Goal: Task Accomplishment & Management: Manage account settings

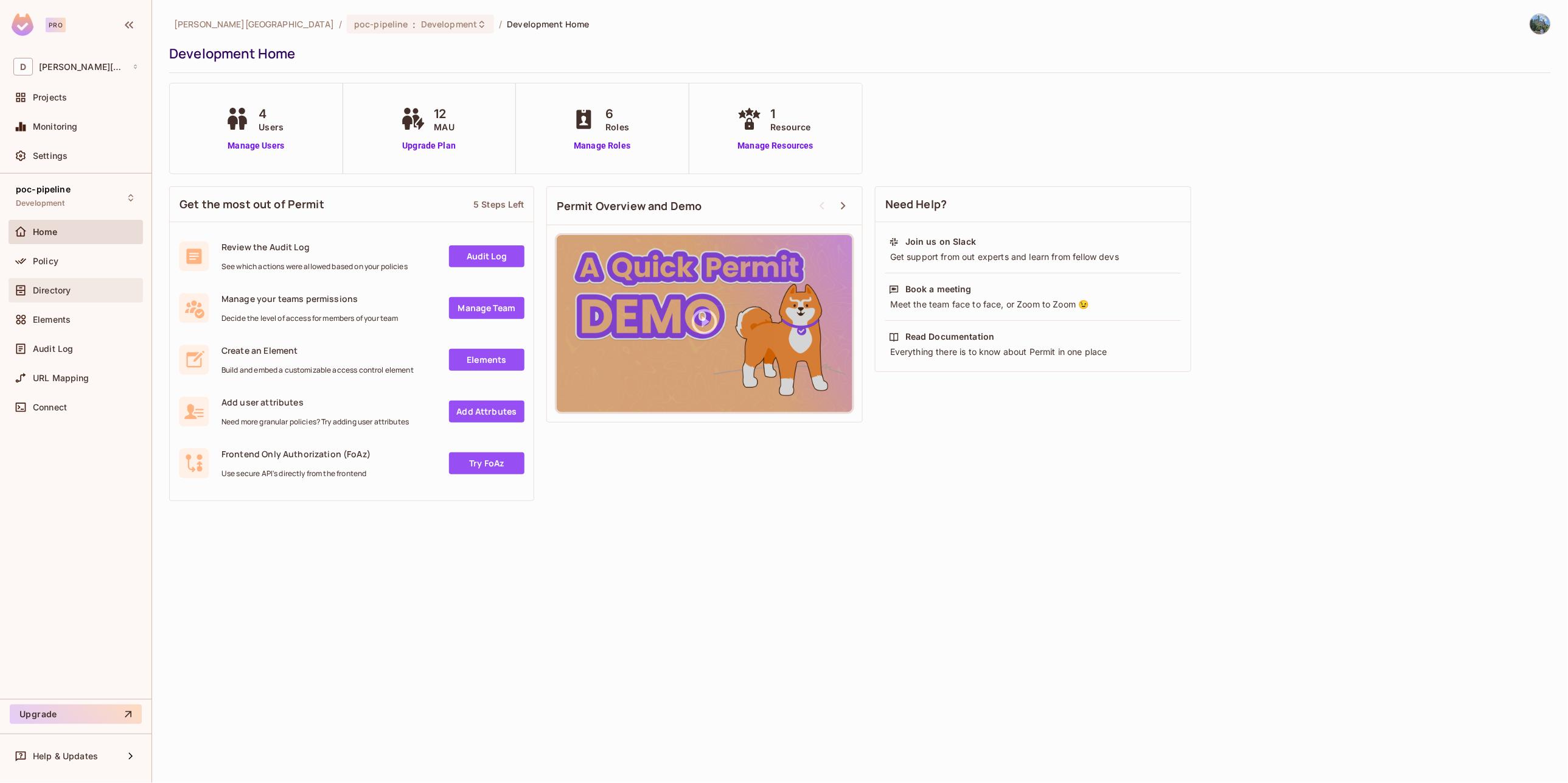
click at [42, 293] on span "Directory" at bounding box center [51, 290] width 38 height 10
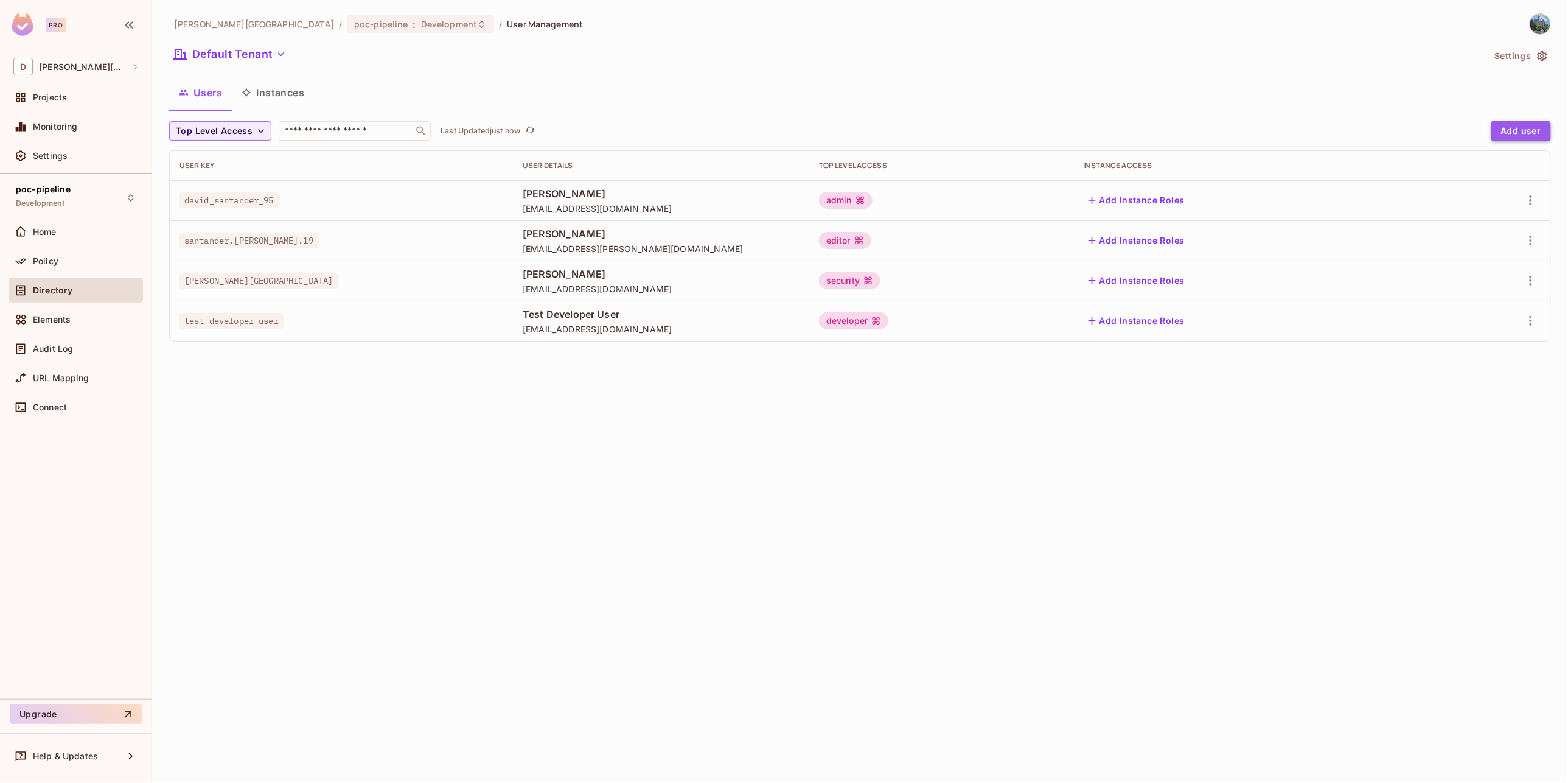
click at [1518, 130] on button "Add user" at bounding box center [1520, 130] width 60 height 19
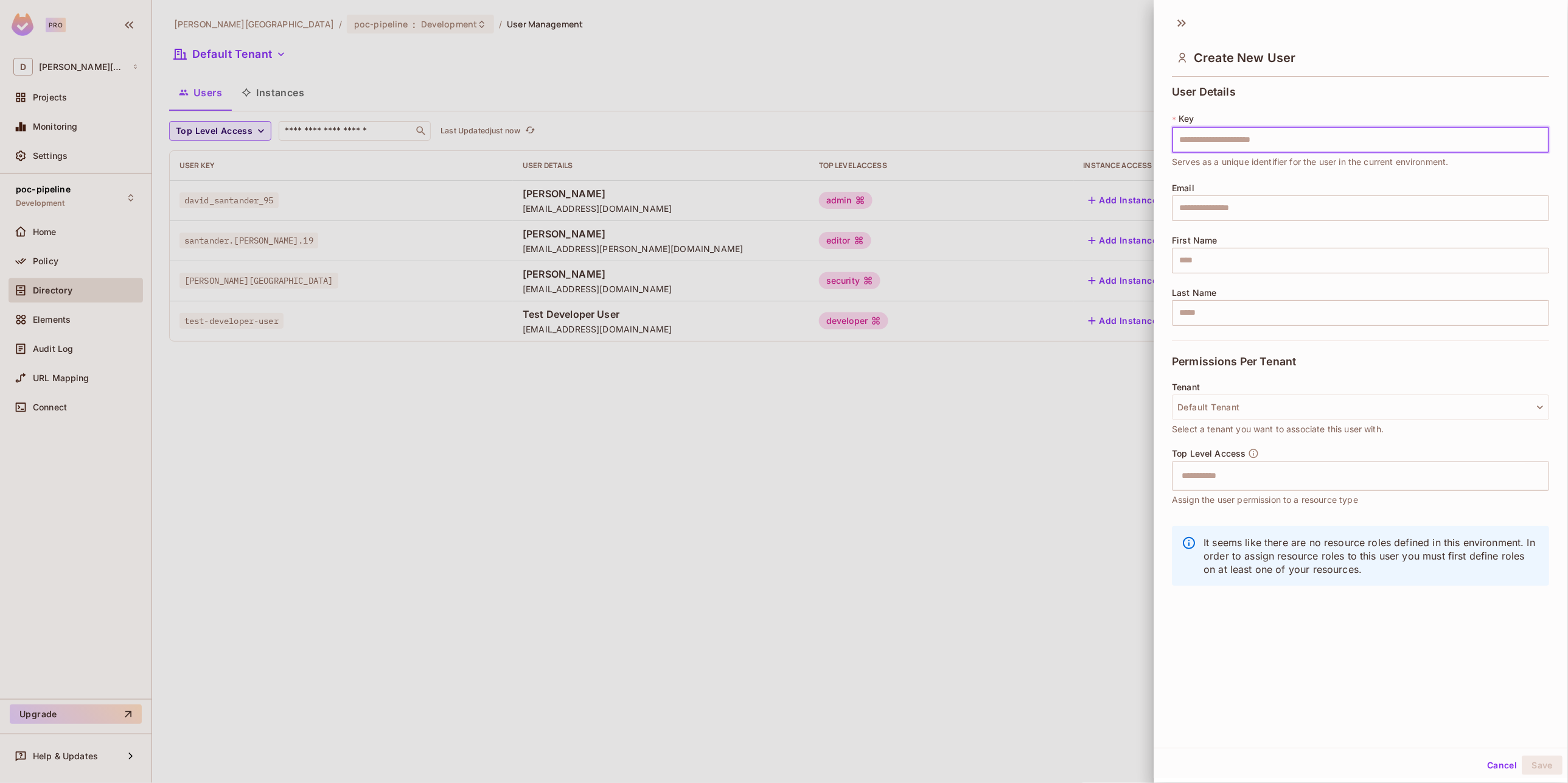
click at [1210, 138] on input "text" at bounding box center [1361, 140] width 378 height 25
click at [1225, 141] on input "**********" at bounding box center [1361, 140] width 378 height 25
type input "**********"
click at [1220, 205] on input "text" at bounding box center [1361, 208] width 378 height 25
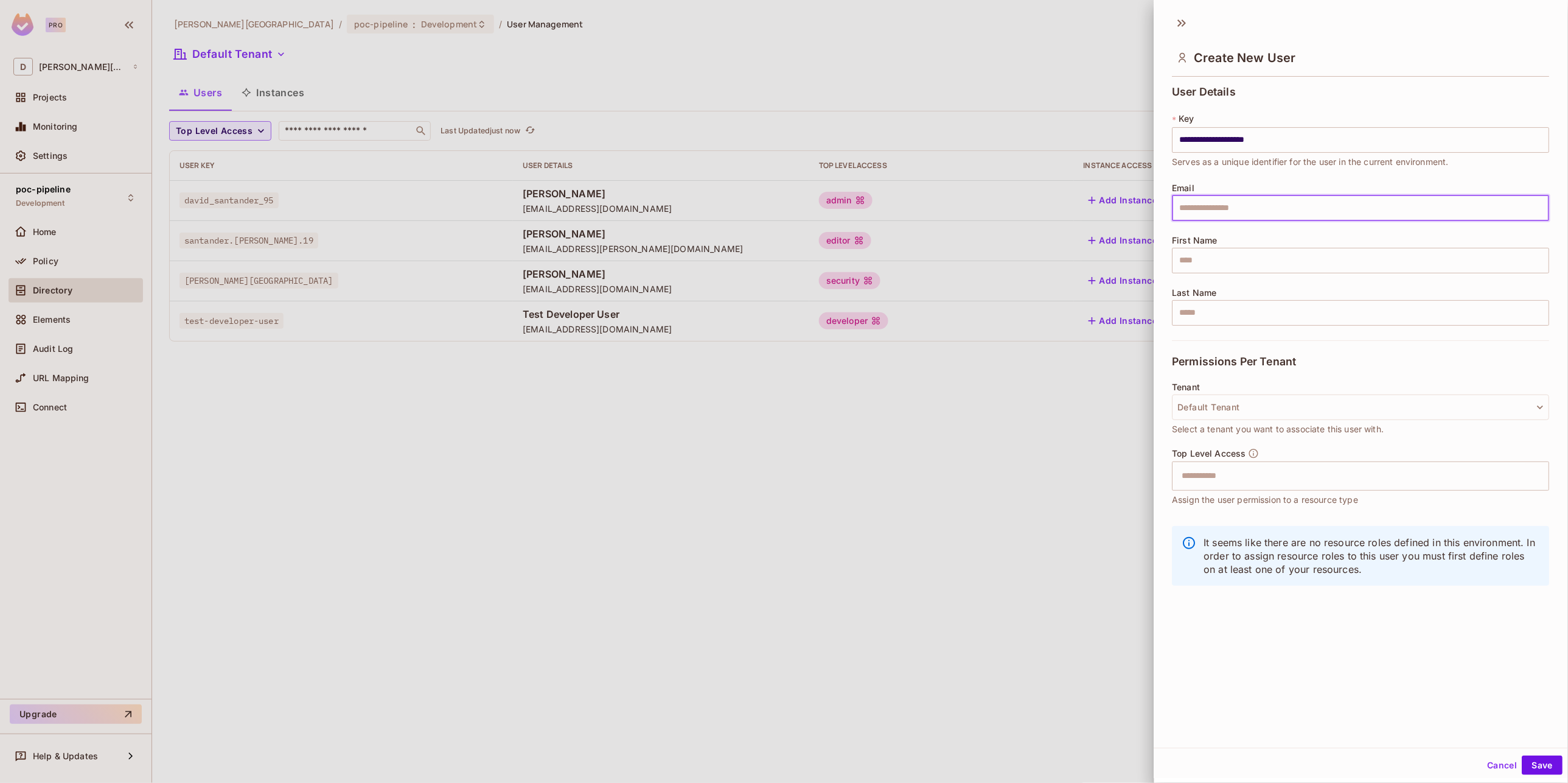
click at [1190, 211] on input "text" at bounding box center [1361, 208] width 378 height 25
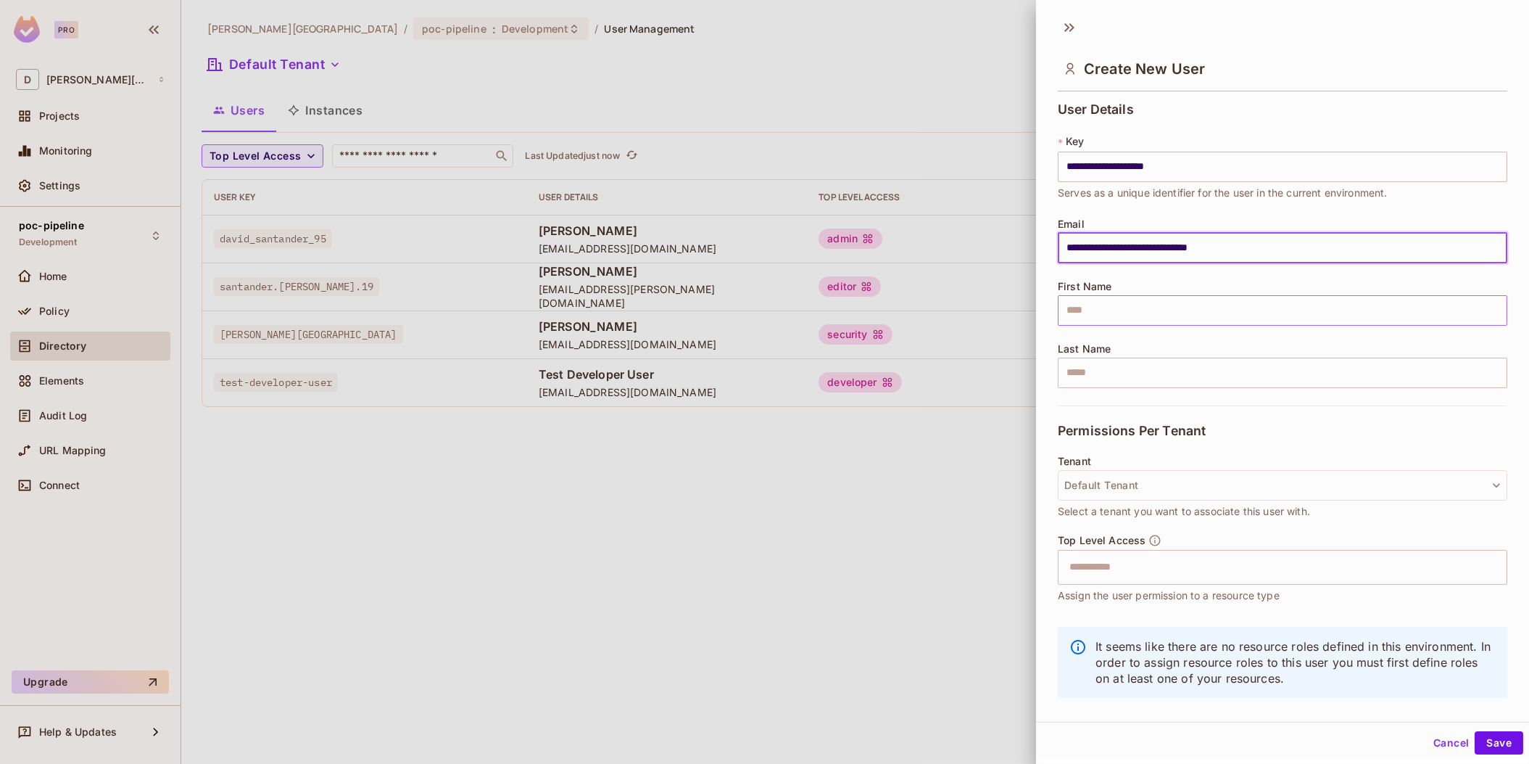
type input "**********"
click at [1139, 306] on input "text" at bounding box center [1283, 310] width 450 height 30
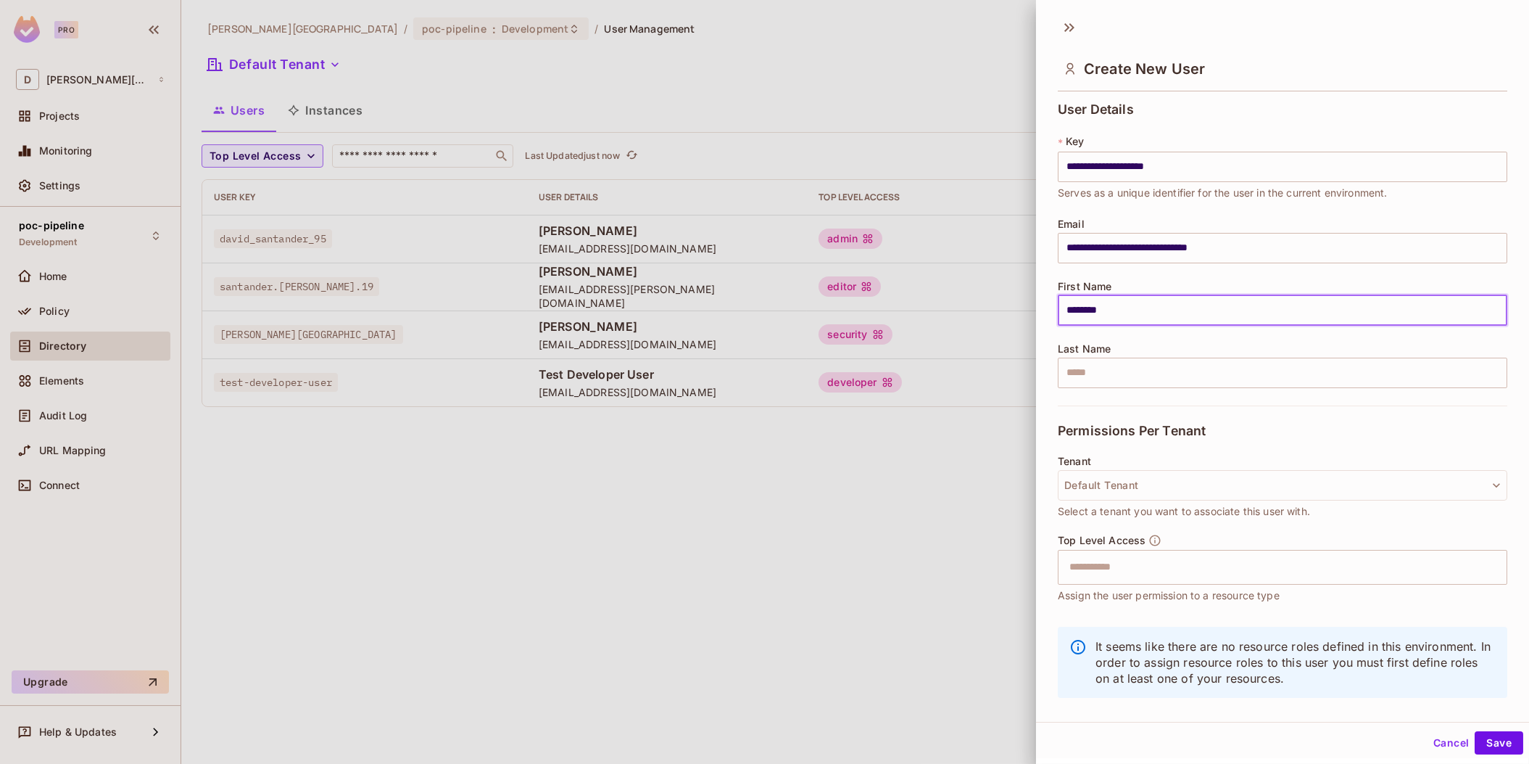
type input "********"
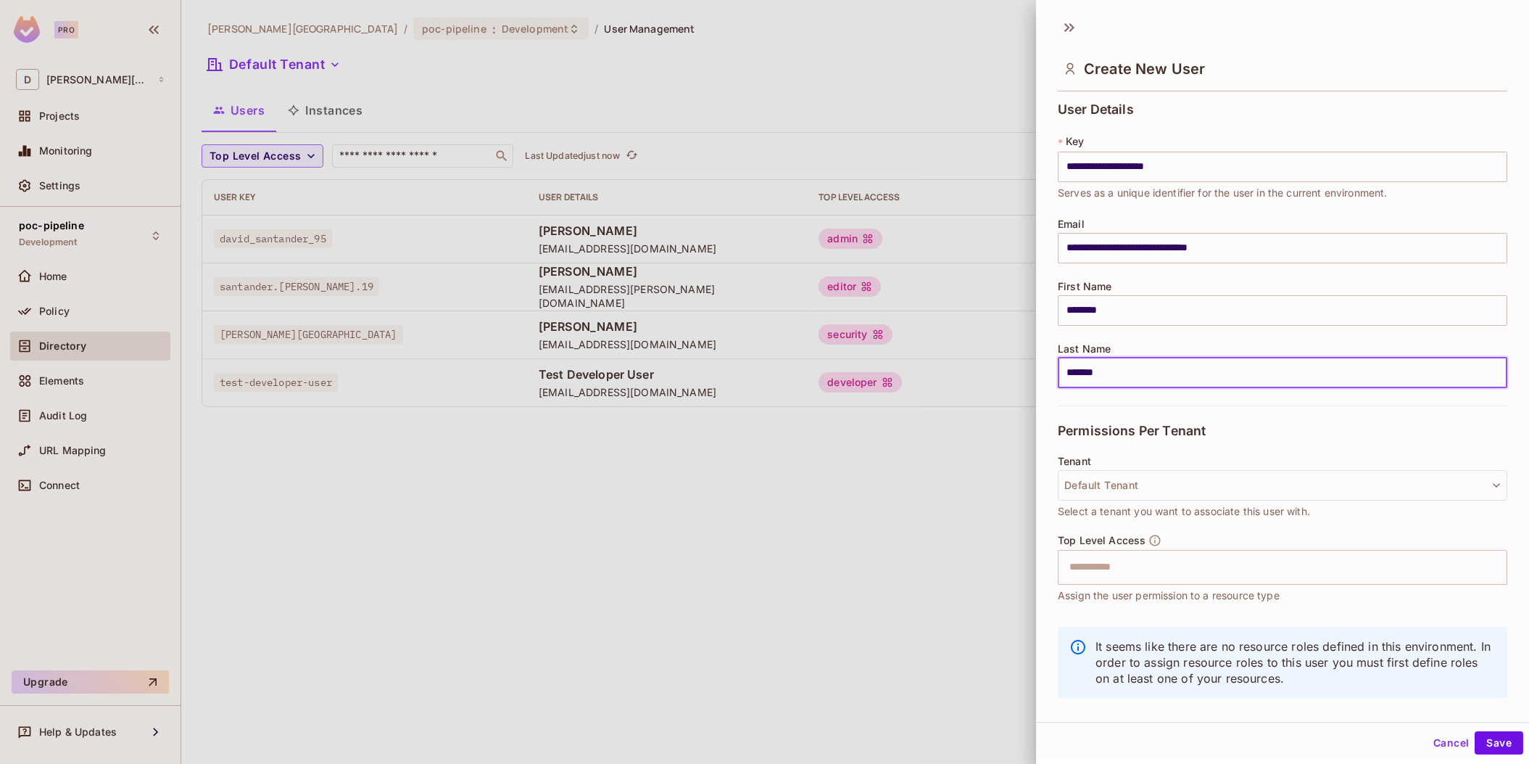
type input "*******"
click at [1094, 420] on div "Permissions Per Tenant" at bounding box center [1283, 430] width 450 height 50
click at [1227, 482] on button "Default Tenant" at bounding box center [1283, 485] width 450 height 30
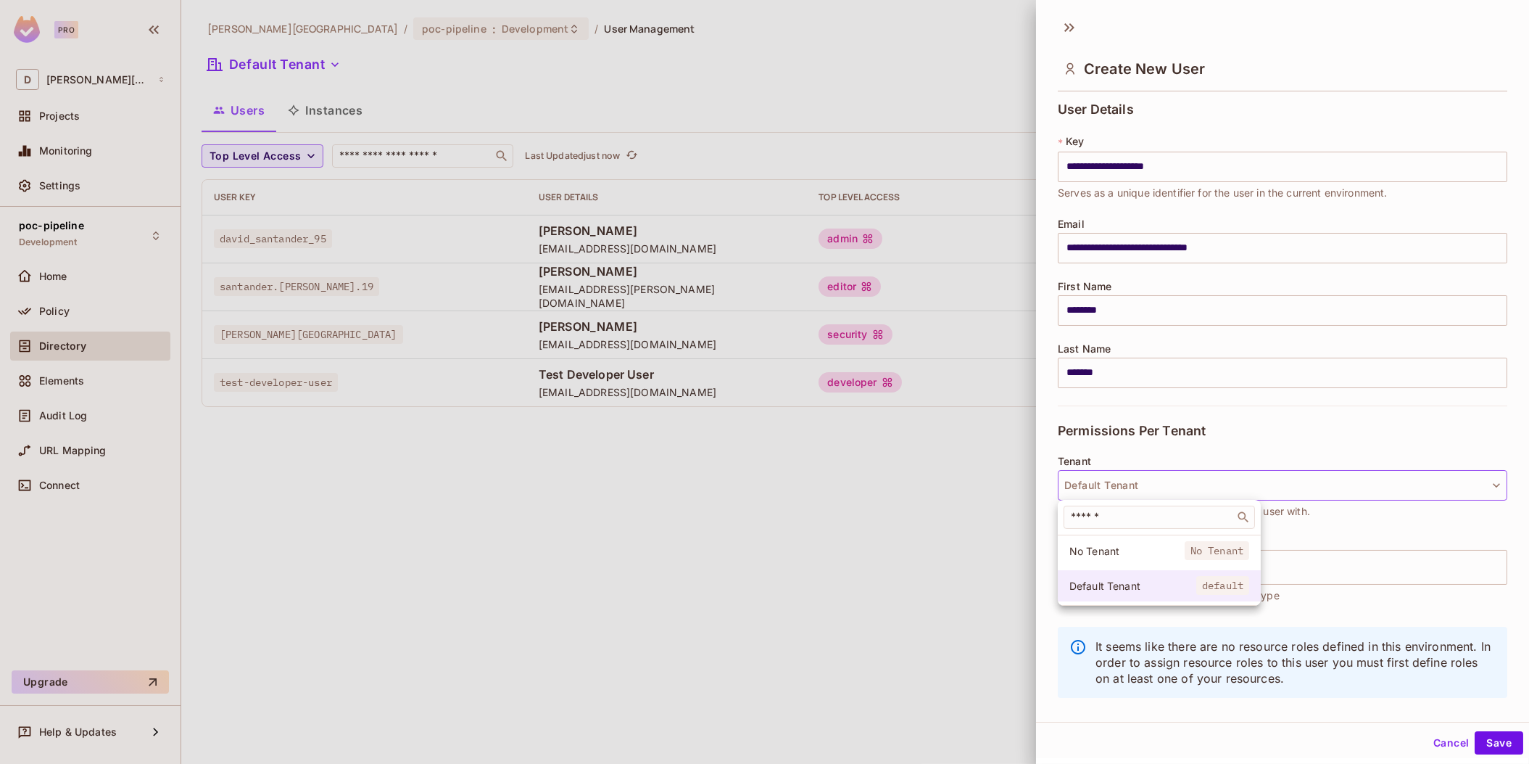
click at [1139, 584] on span "Default Tenant" at bounding box center [1133, 586] width 127 height 14
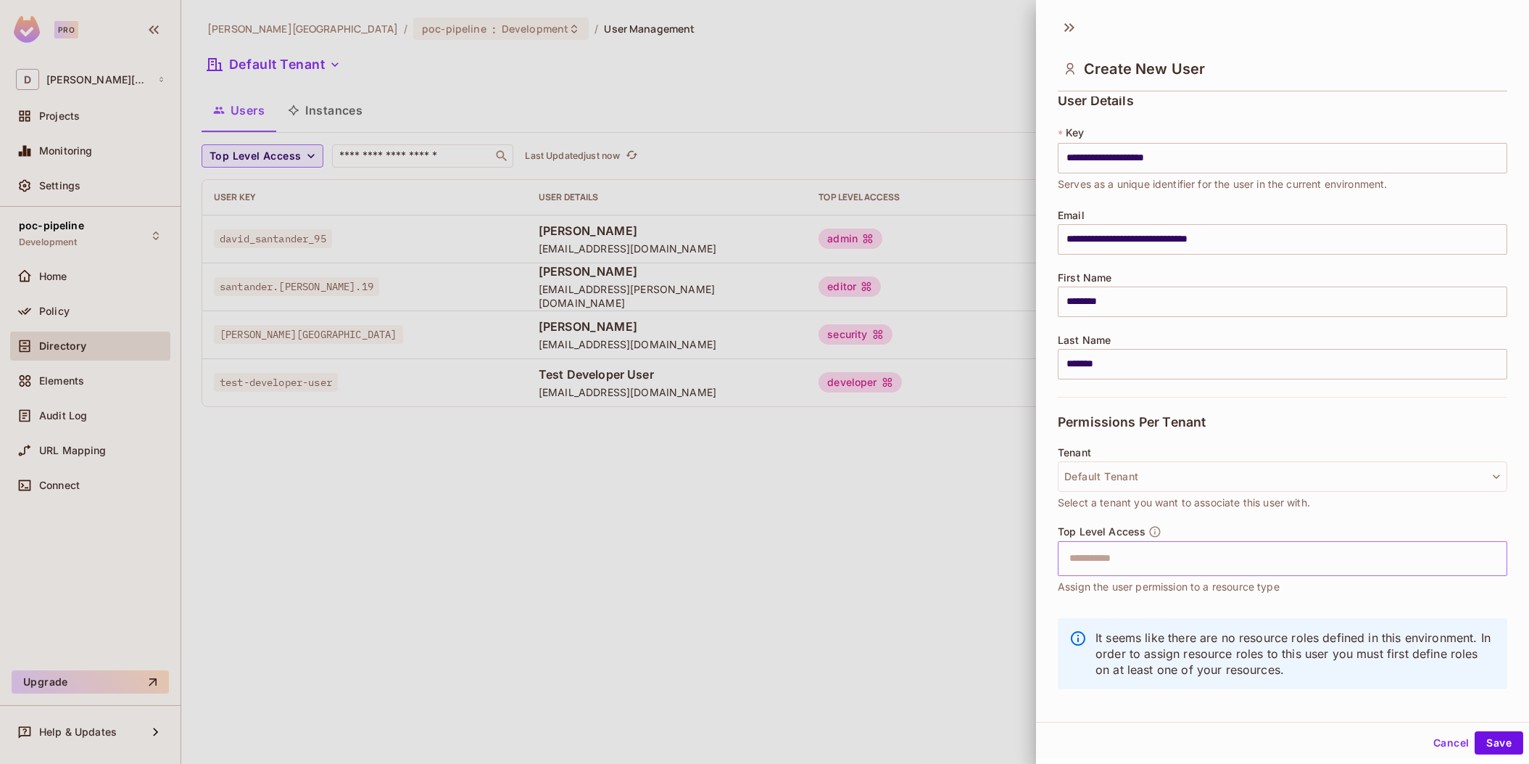
scroll to position [20, 0]
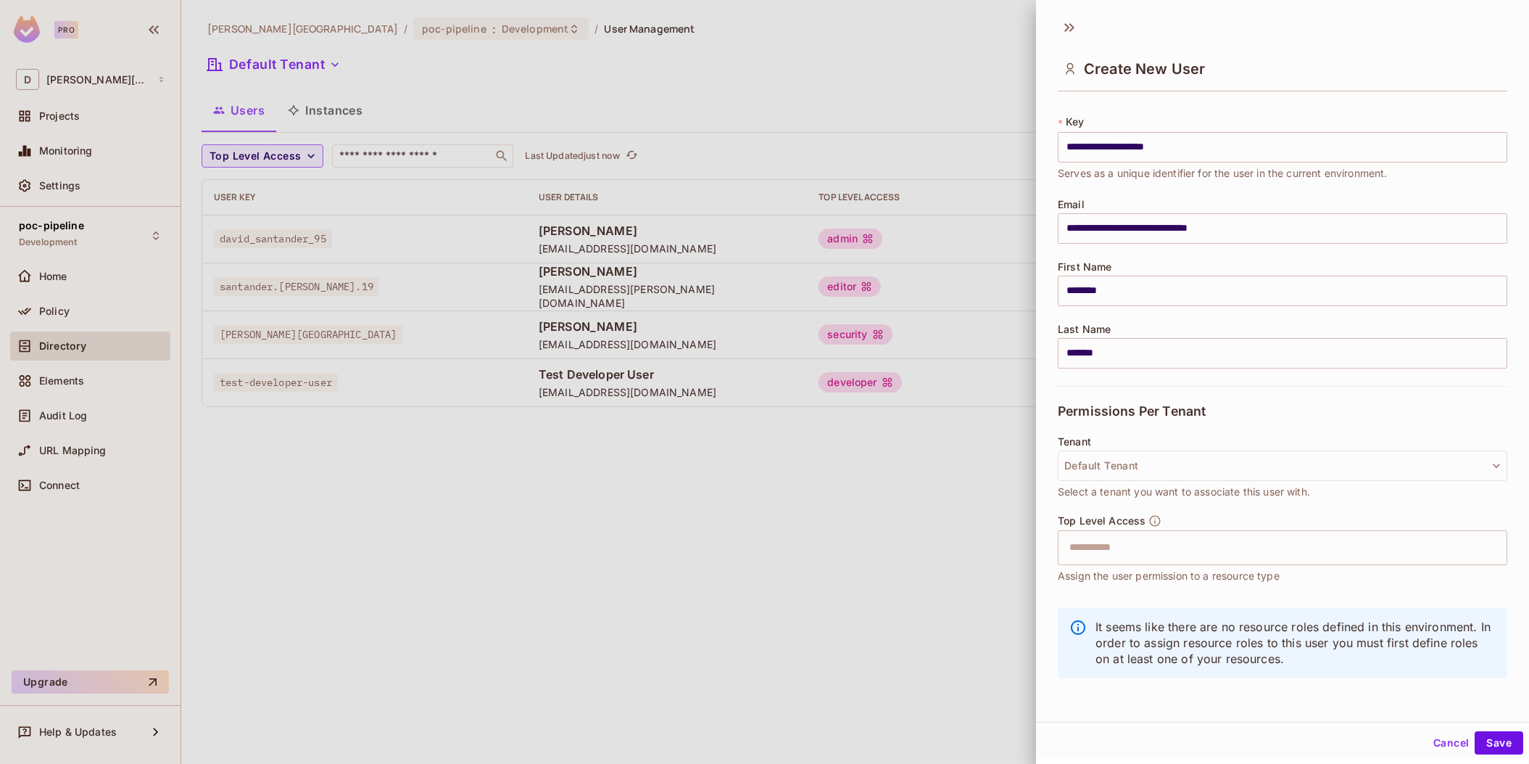
click at [1144, 525] on div "Top Level Access" at bounding box center [1110, 520] width 104 height 13
click at [1120, 545] on input "text" at bounding box center [1270, 547] width 418 height 29
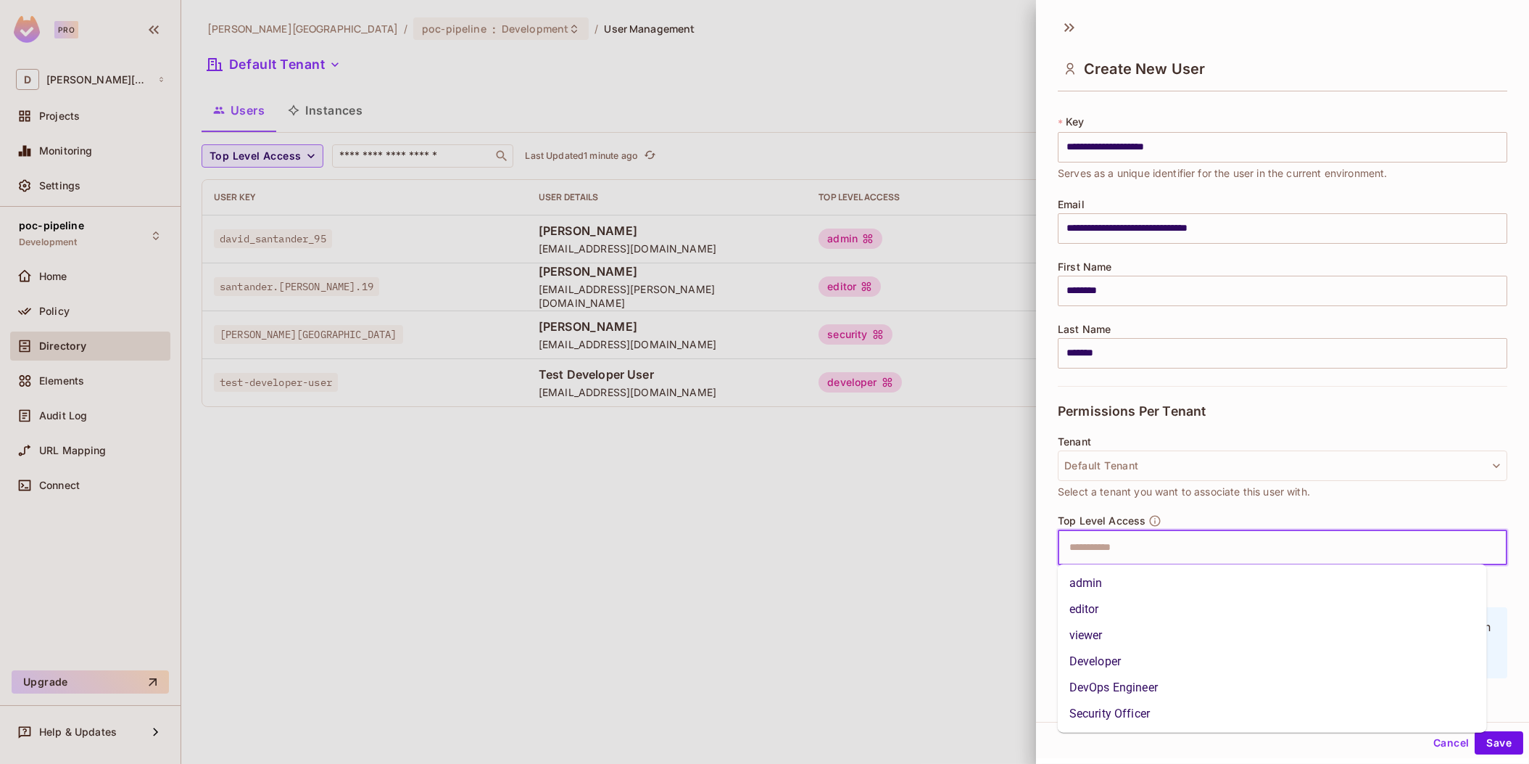
click at [1115, 713] on li "Security Officer" at bounding box center [1272, 714] width 429 height 26
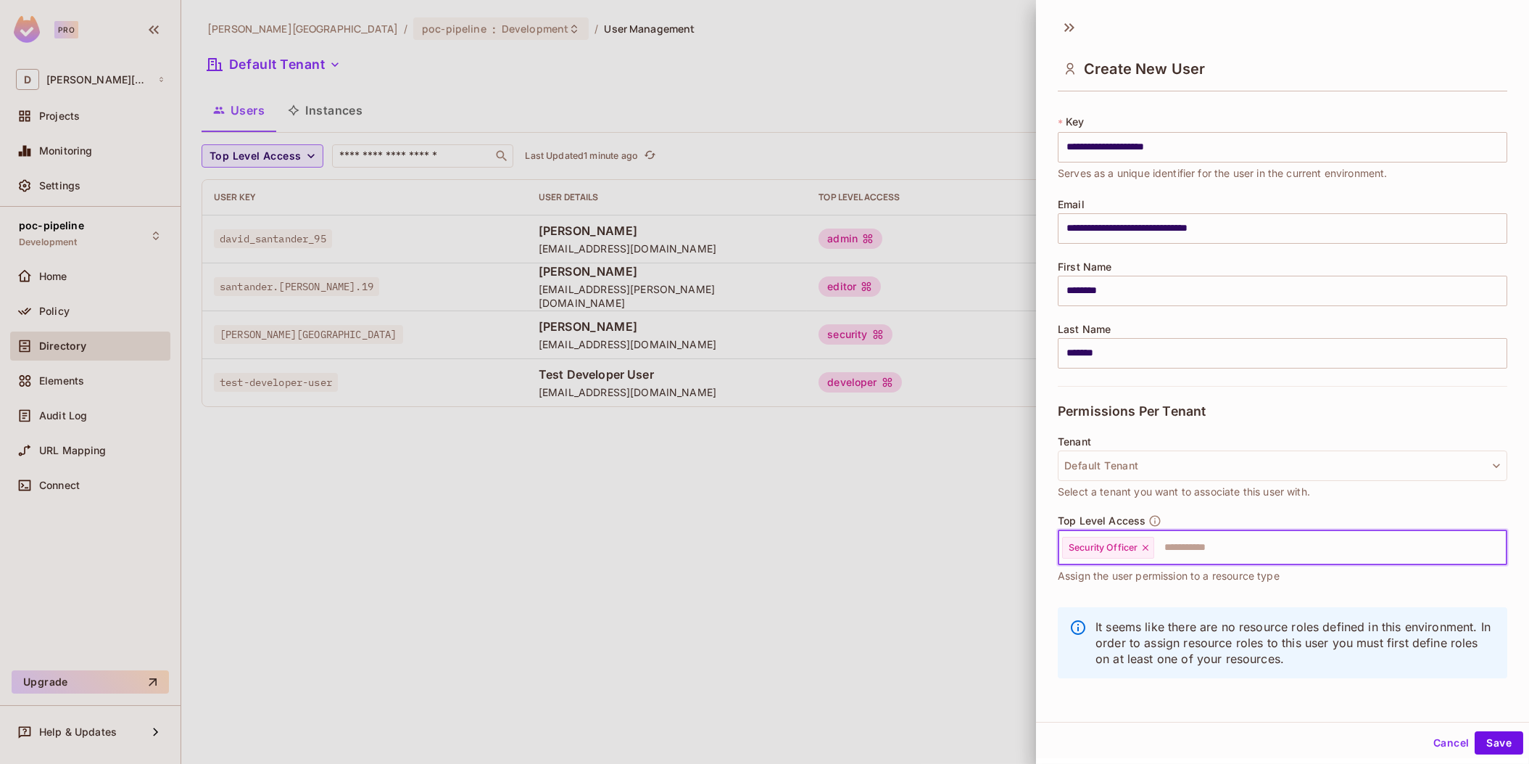
click at [1112, 698] on div "It seems like there are no resource roles defined in this environment. In order…" at bounding box center [1283, 649] width 450 height 103
click at [1170, 548] on input "text" at bounding box center [1317, 547] width 323 height 29
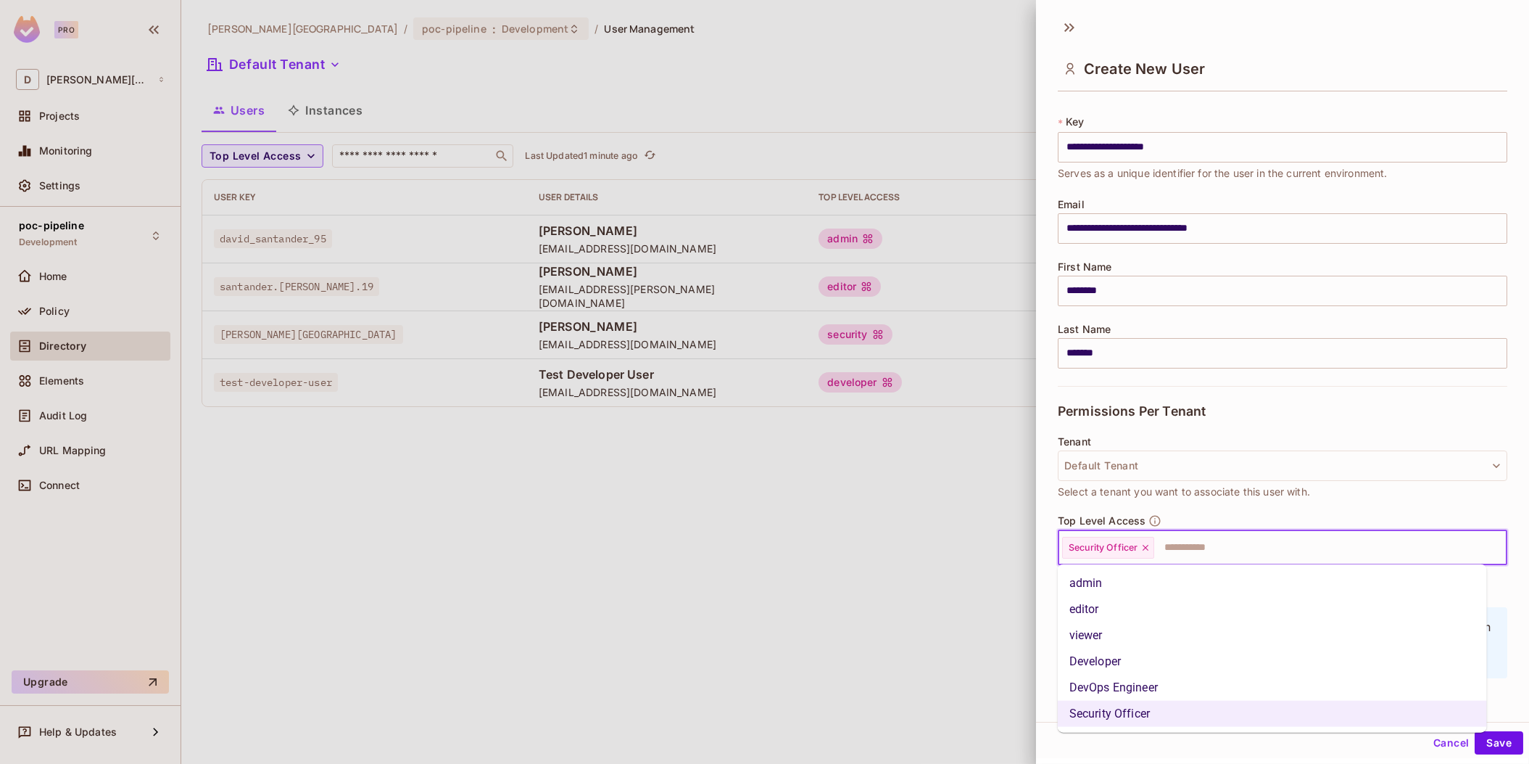
click at [1103, 666] on li "Developer" at bounding box center [1272, 661] width 429 height 26
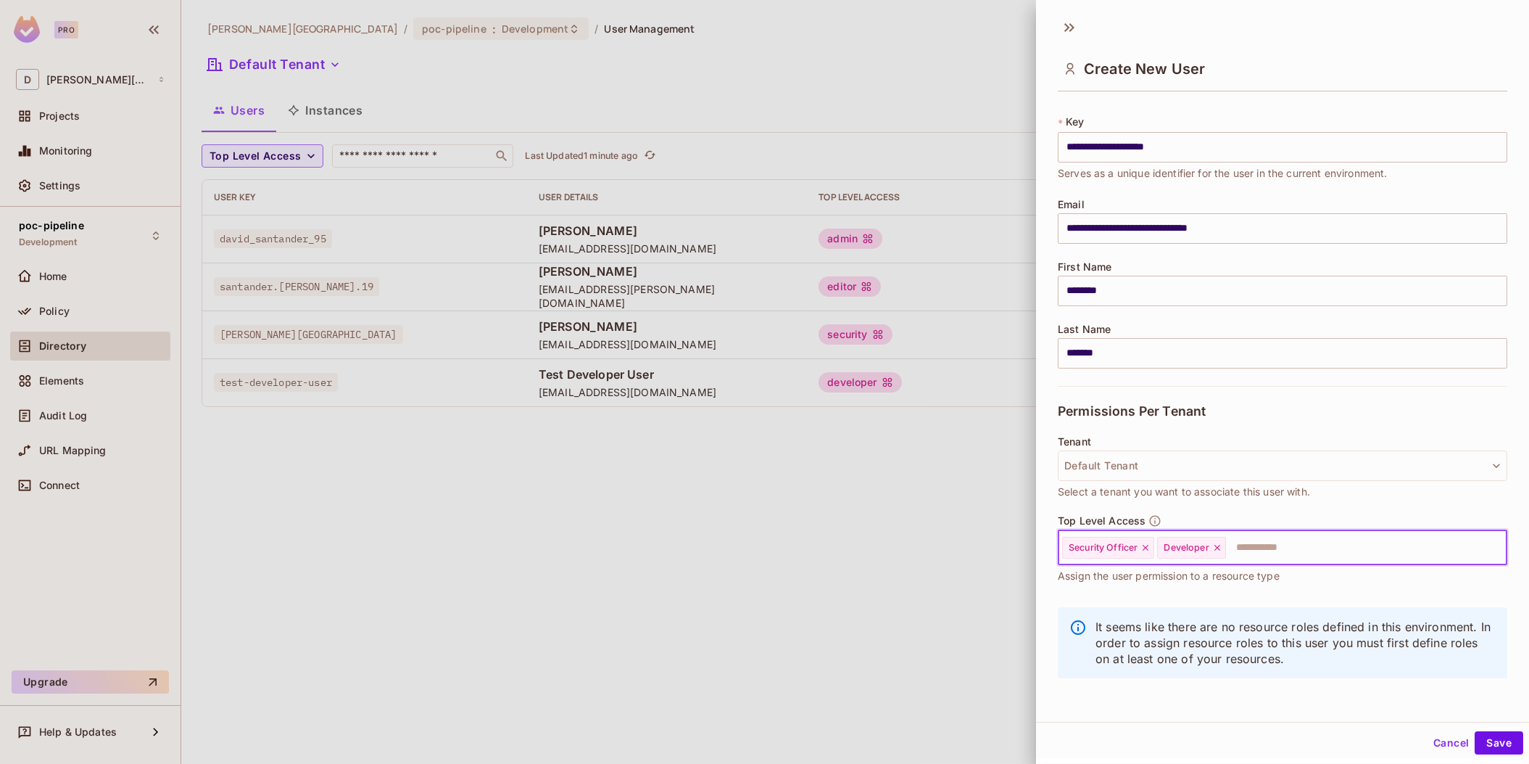
click at [1145, 548] on icon at bounding box center [1146, 547] width 10 height 10
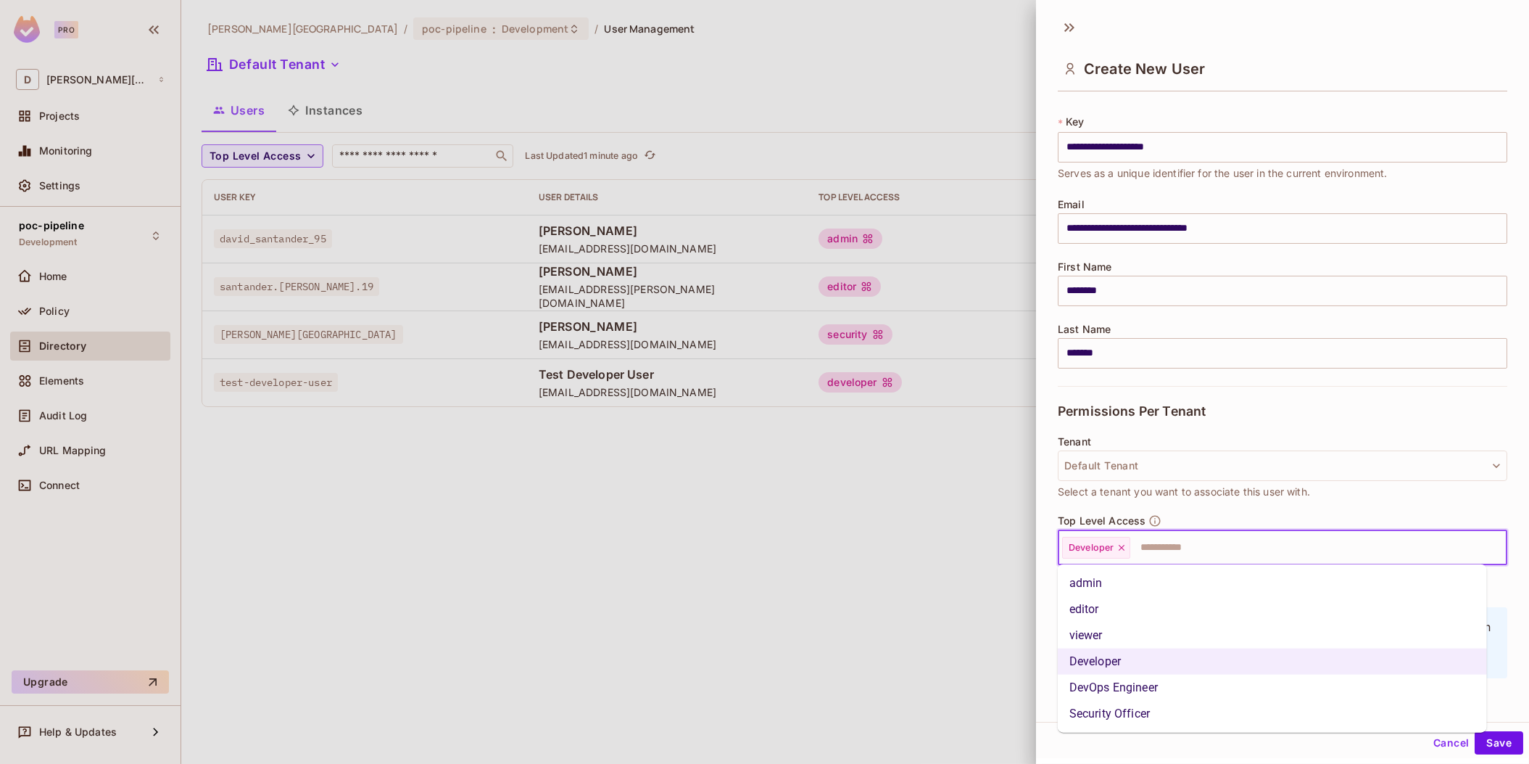
click at [1153, 554] on input "text" at bounding box center [1305, 547] width 347 height 29
click at [1103, 699] on li "DevOps Engineer" at bounding box center [1272, 687] width 429 height 26
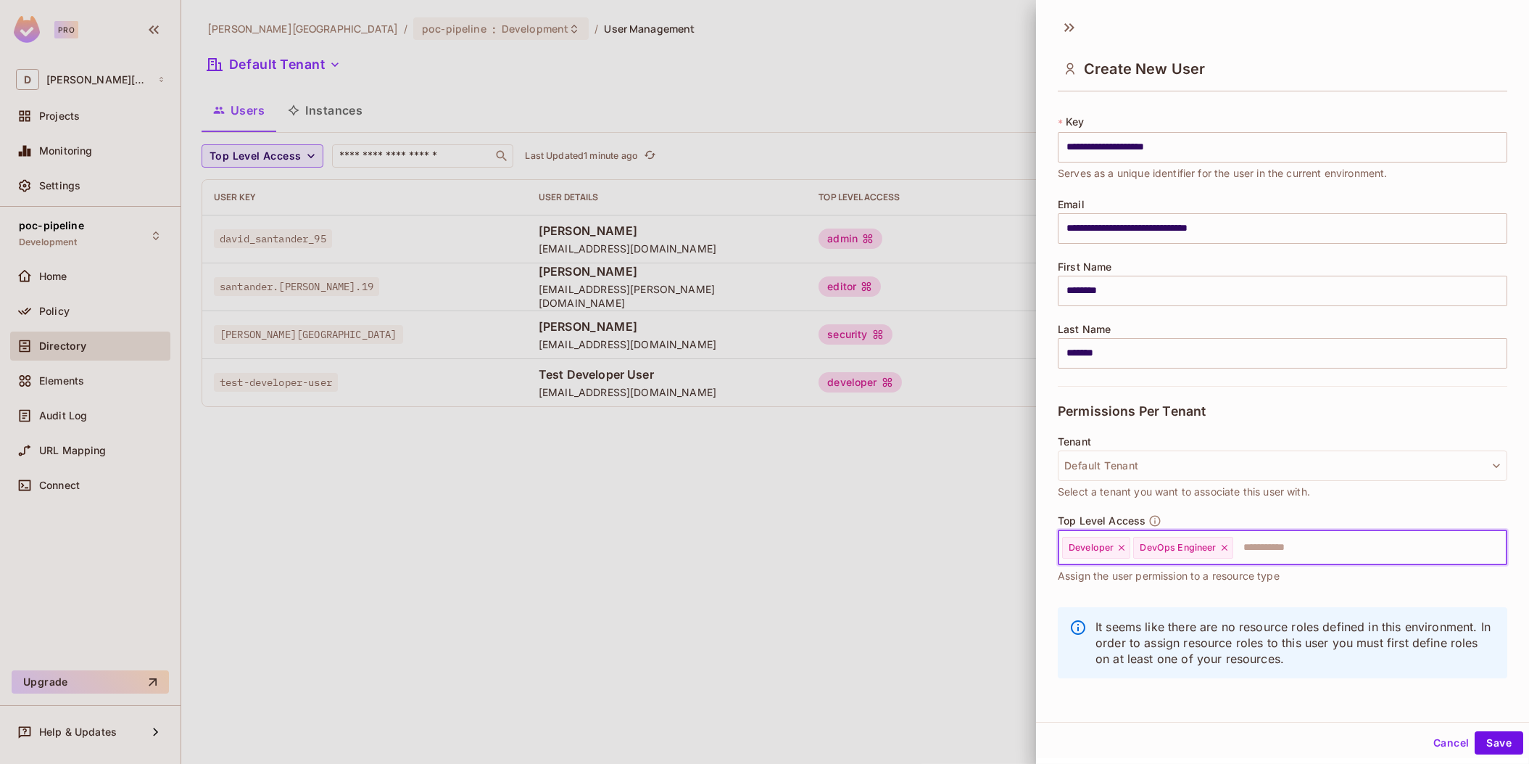
click at [1222, 547] on icon at bounding box center [1225, 547] width 10 height 10
click at [1153, 553] on input "text" at bounding box center [1305, 547] width 347 height 29
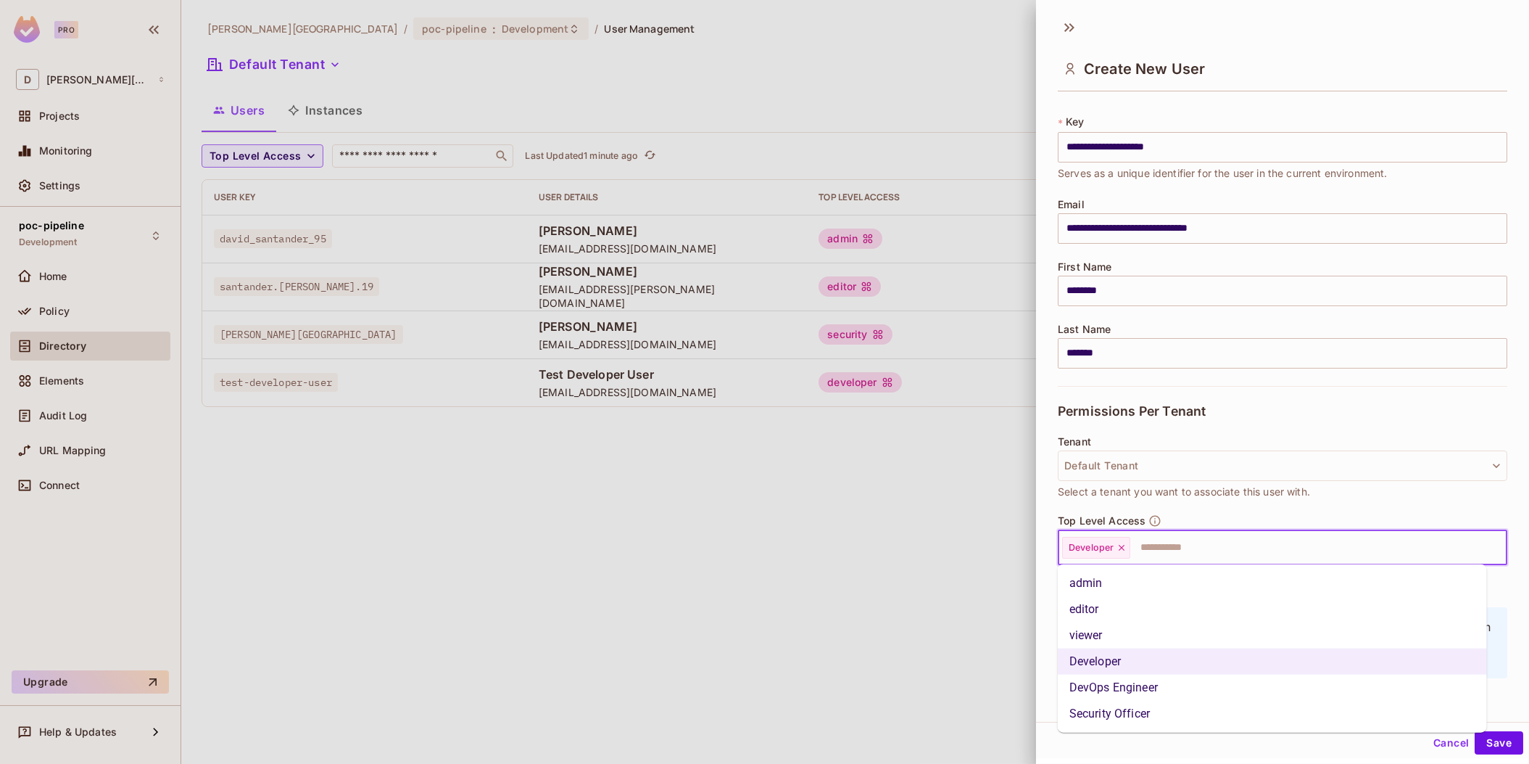
click at [1107, 716] on li "Security Officer" at bounding box center [1272, 714] width 429 height 26
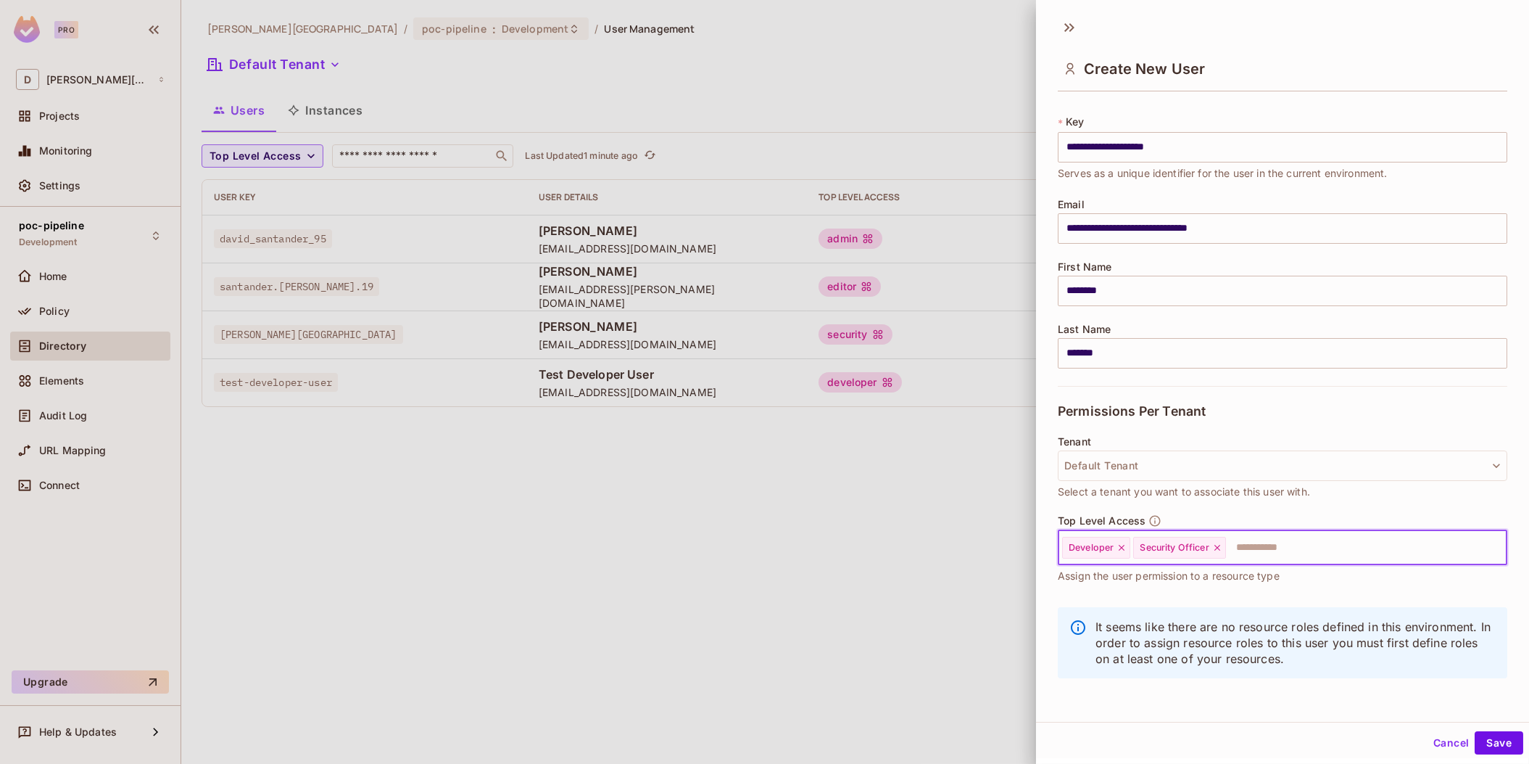
click at [1120, 545] on icon at bounding box center [1122, 548] width 6 height 6
click at [1482, 745] on button "Save" at bounding box center [1499, 742] width 49 height 23
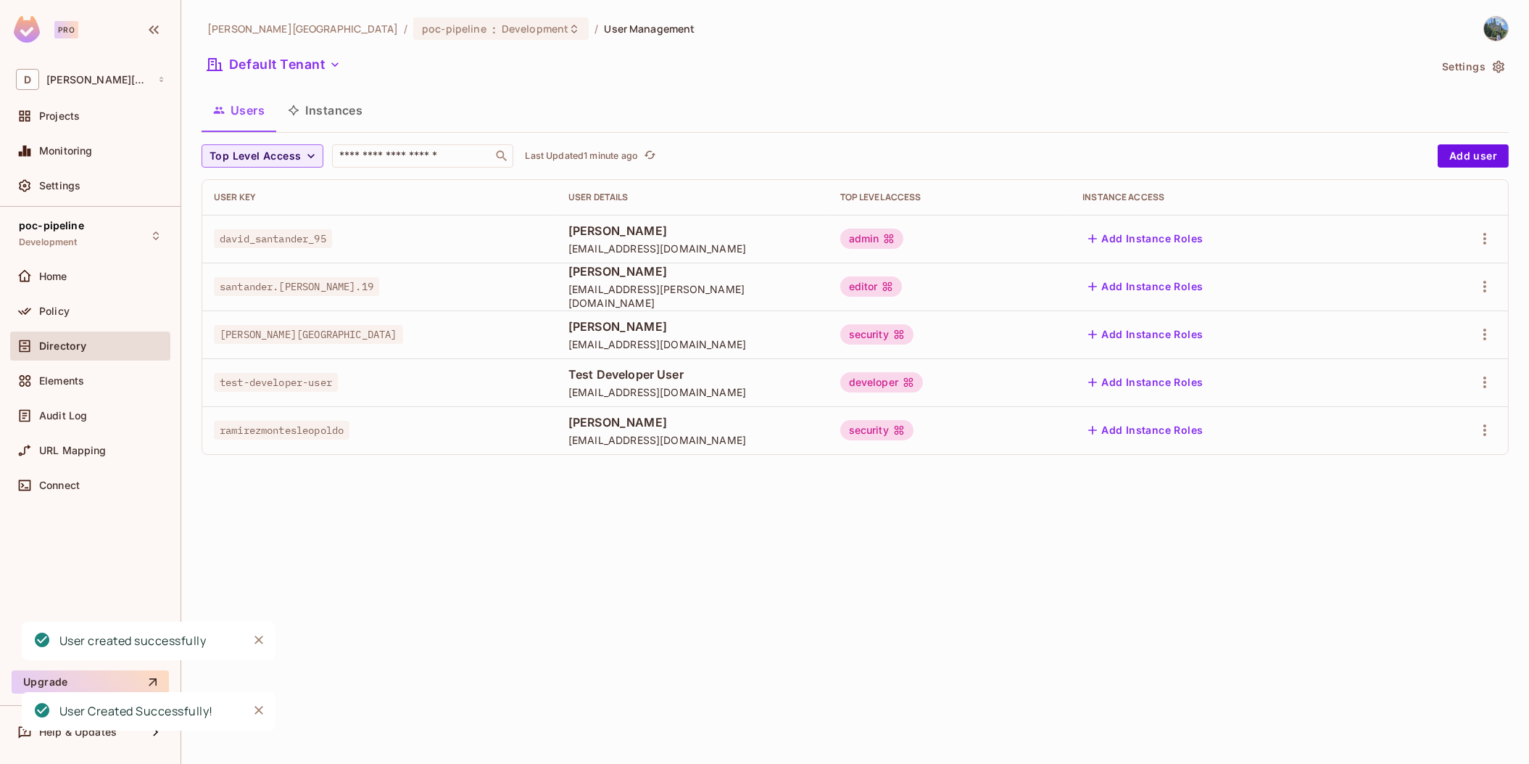
click at [839, 547] on div "[PERSON_NAME][GEOGRAPHIC_DATA] / poc-pipeline : Development / User Management D…" at bounding box center [855, 382] width 1348 height 764
click at [81, 317] on div "Policy" at bounding box center [90, 310] width 149 height 17
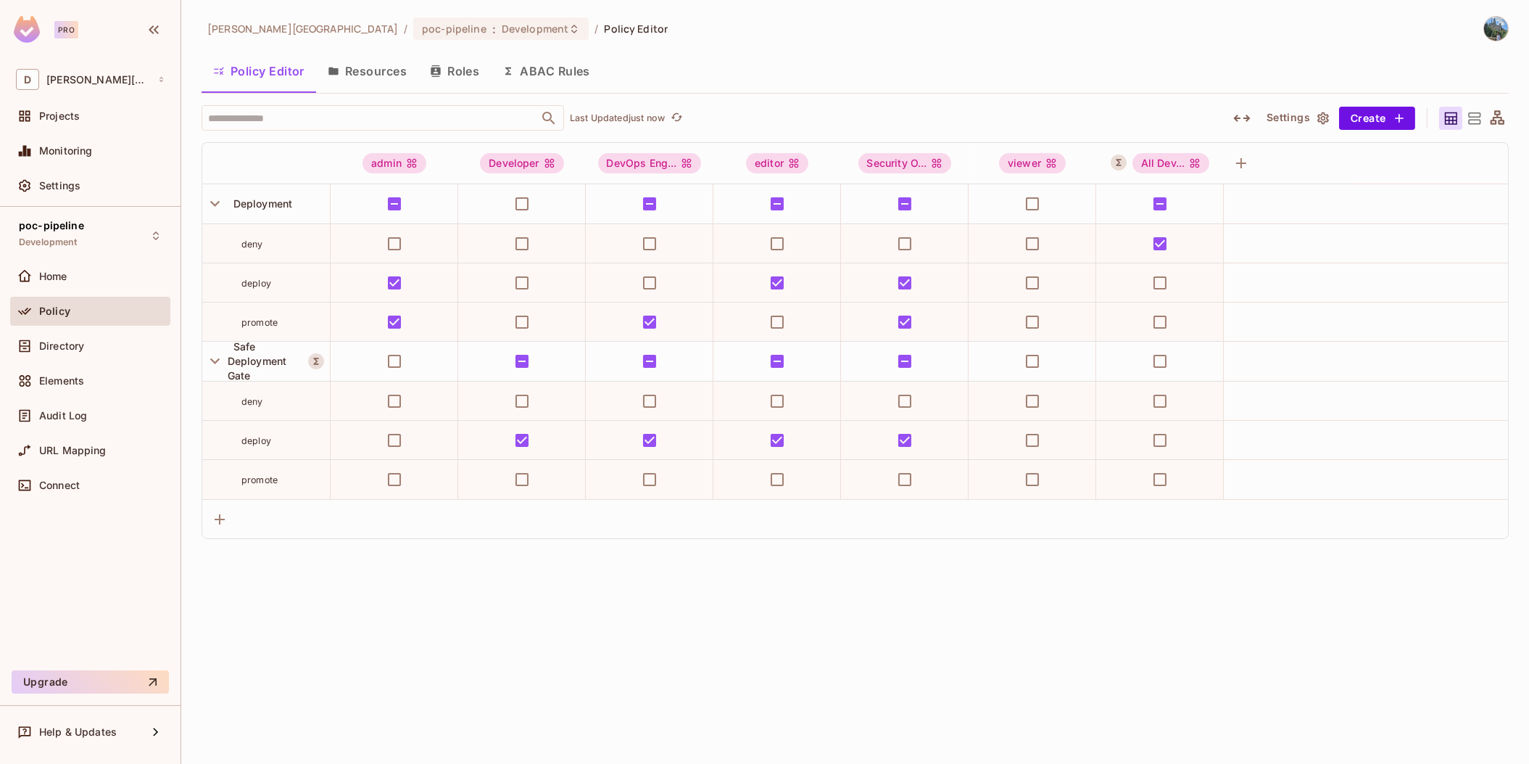
click at [578, 601] on div "[PERSON_NAME][GEOGRAPHIC_DATA] / poc-pipeline : Development / Policy Editor Pol…" at bounding box center [855, 382] width 1348 height 764
click at [83, 185] on div "Settings" at bounding box center [101, 186] width 125 height 12
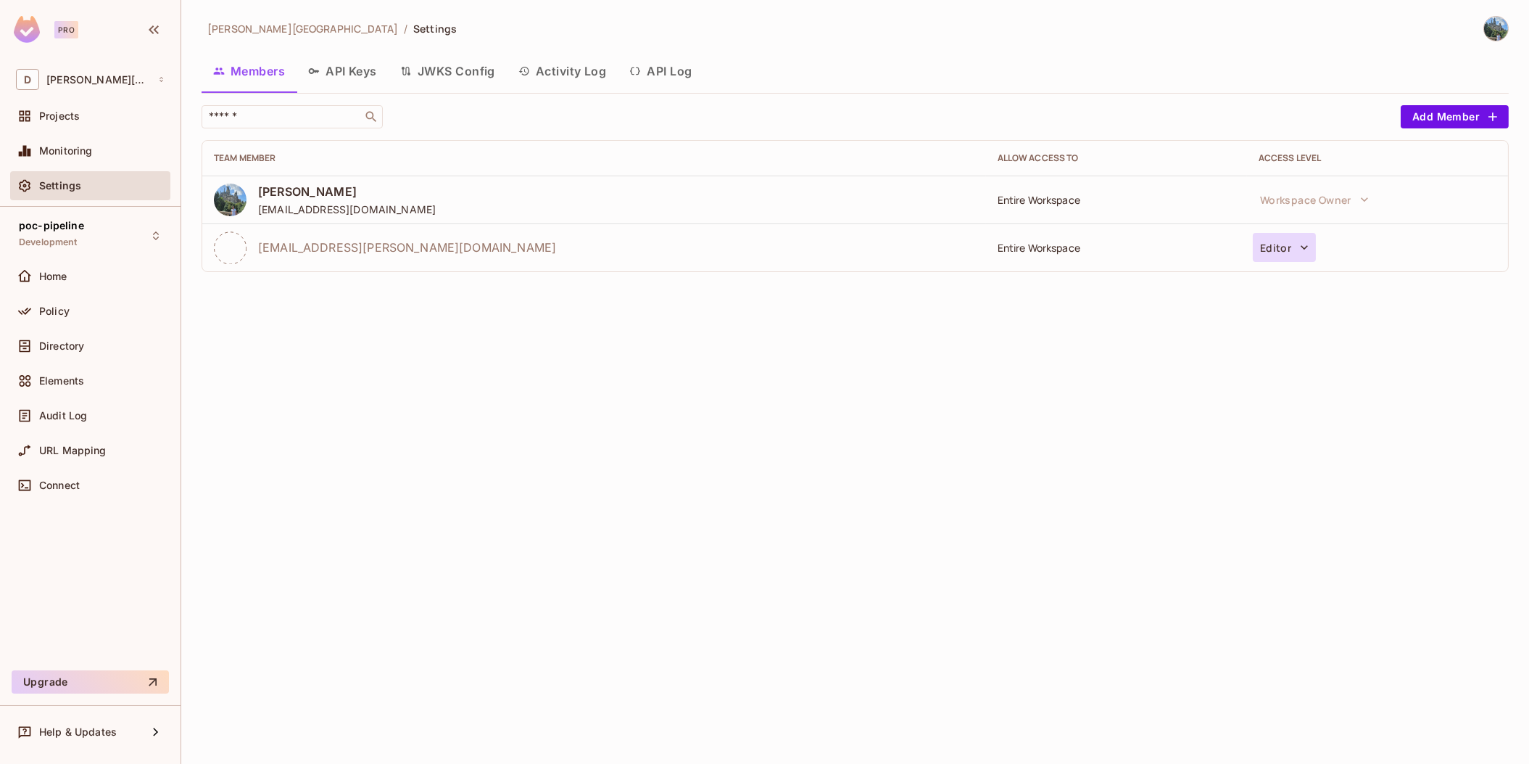
click at [1304, 234] on button "Editor" at bounding box center [1284, 247] width 63 height 29
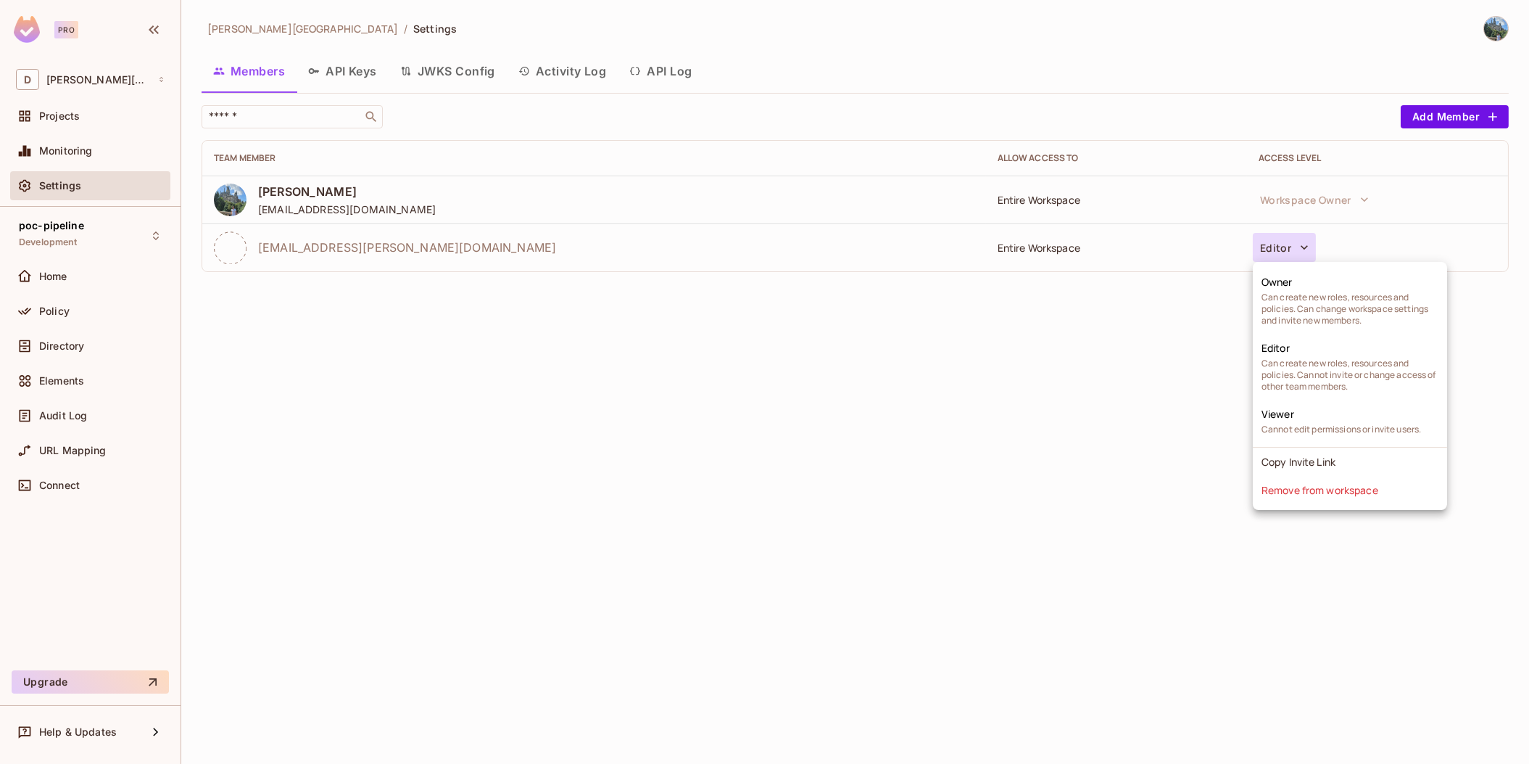
click at [1300, 244] on div at bounding box center [764, 382] width 1529 height 764
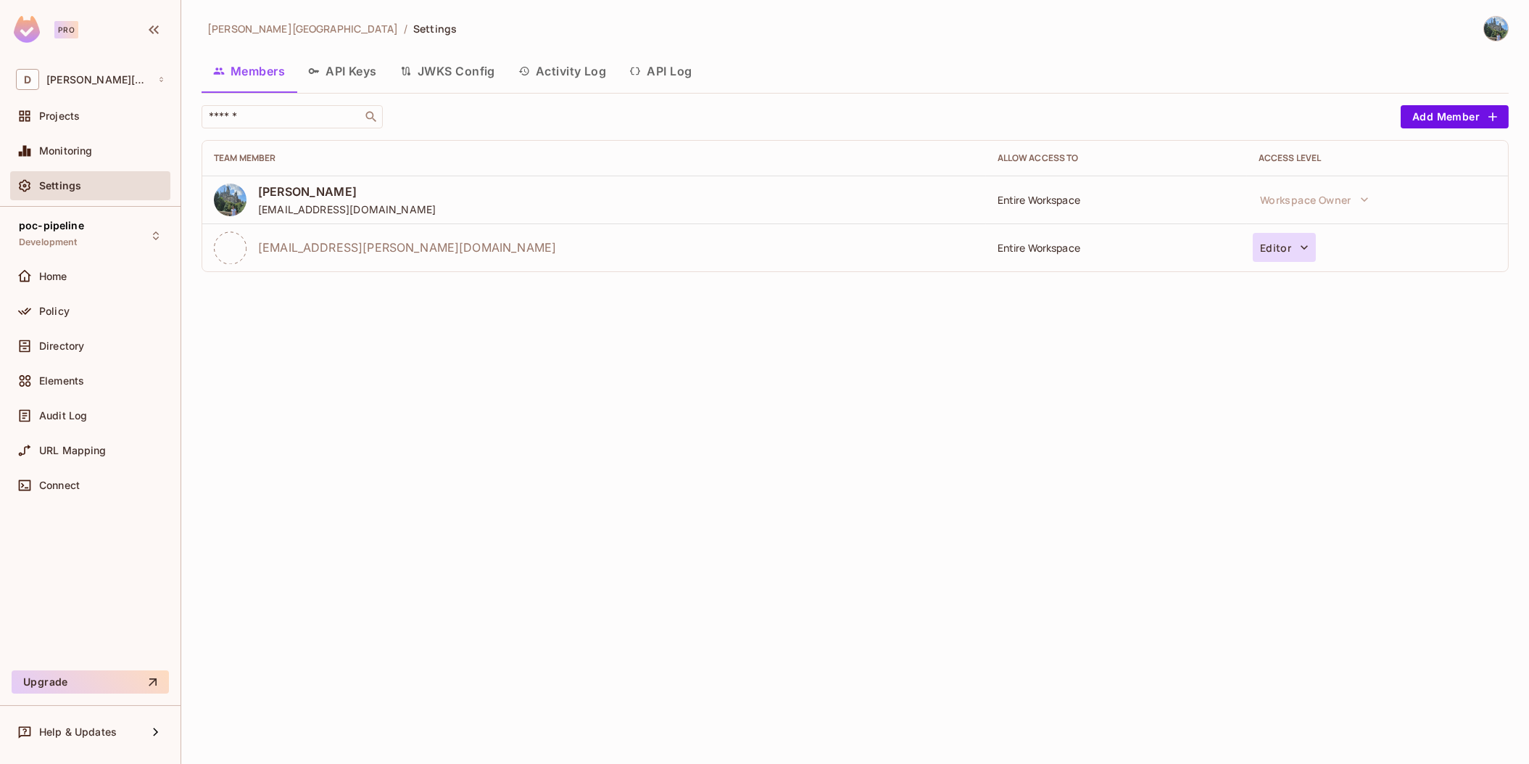
click at [1278, 248] on button "Editor" at bounding box center [1284, 247] width 63 height 29
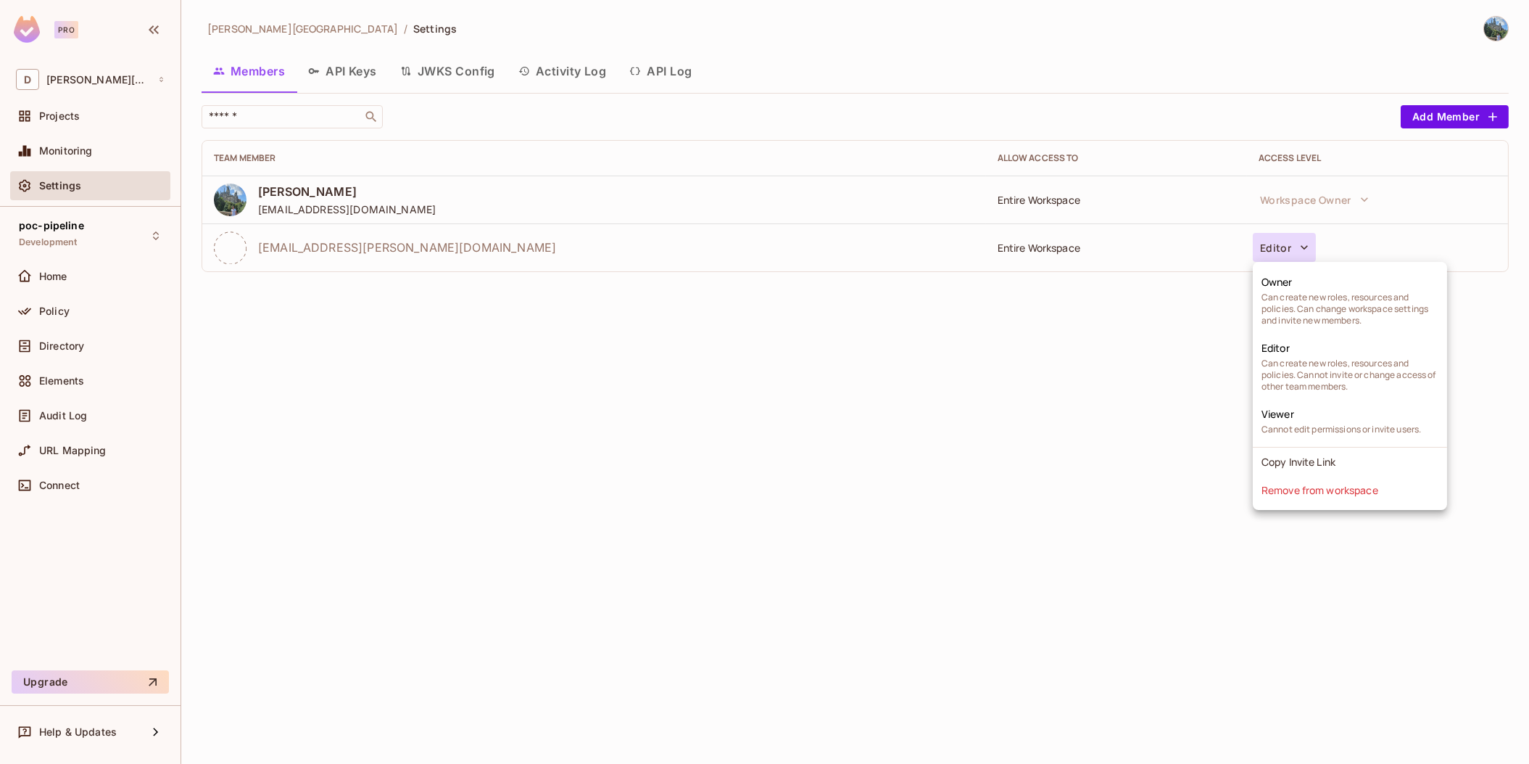
click at [1302, 247] on div at bounding box center [764, 382] width 1529 height 764
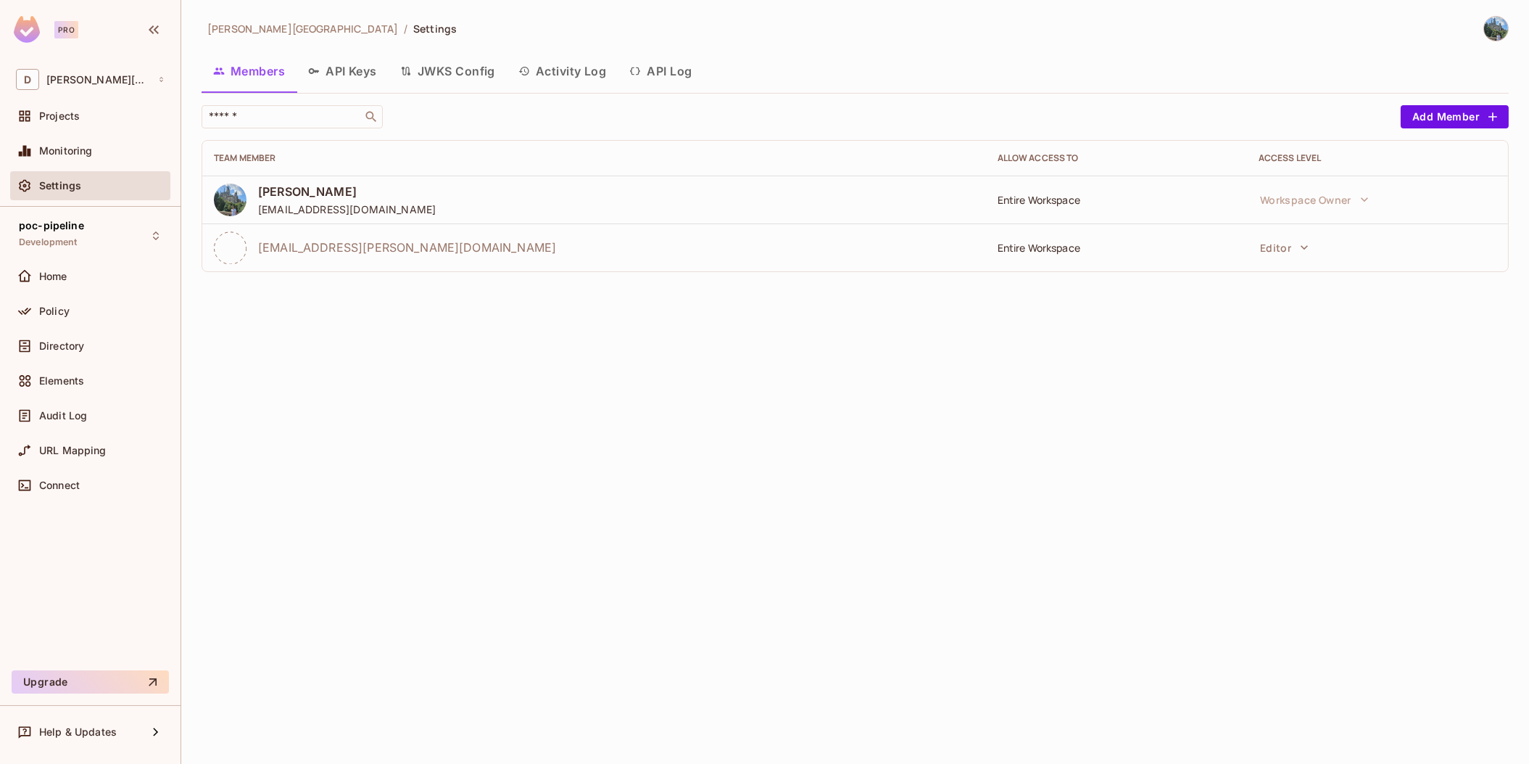
click at [1302, 247] on icon "button" at bounding box center [1304, 247] width 7 height 4
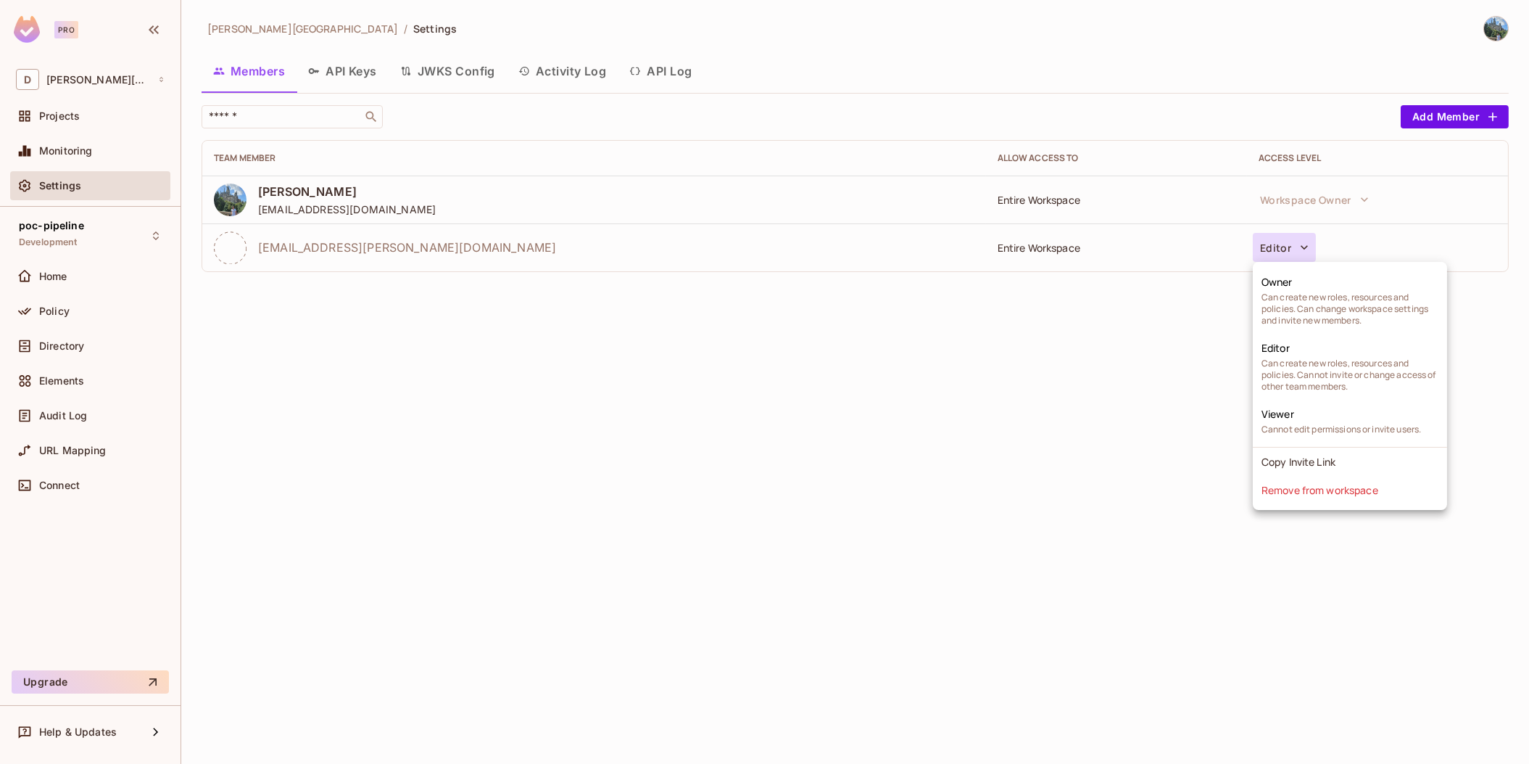
click at [1302, 247] on div at bounding box center [764, 382] width 1529 height 764
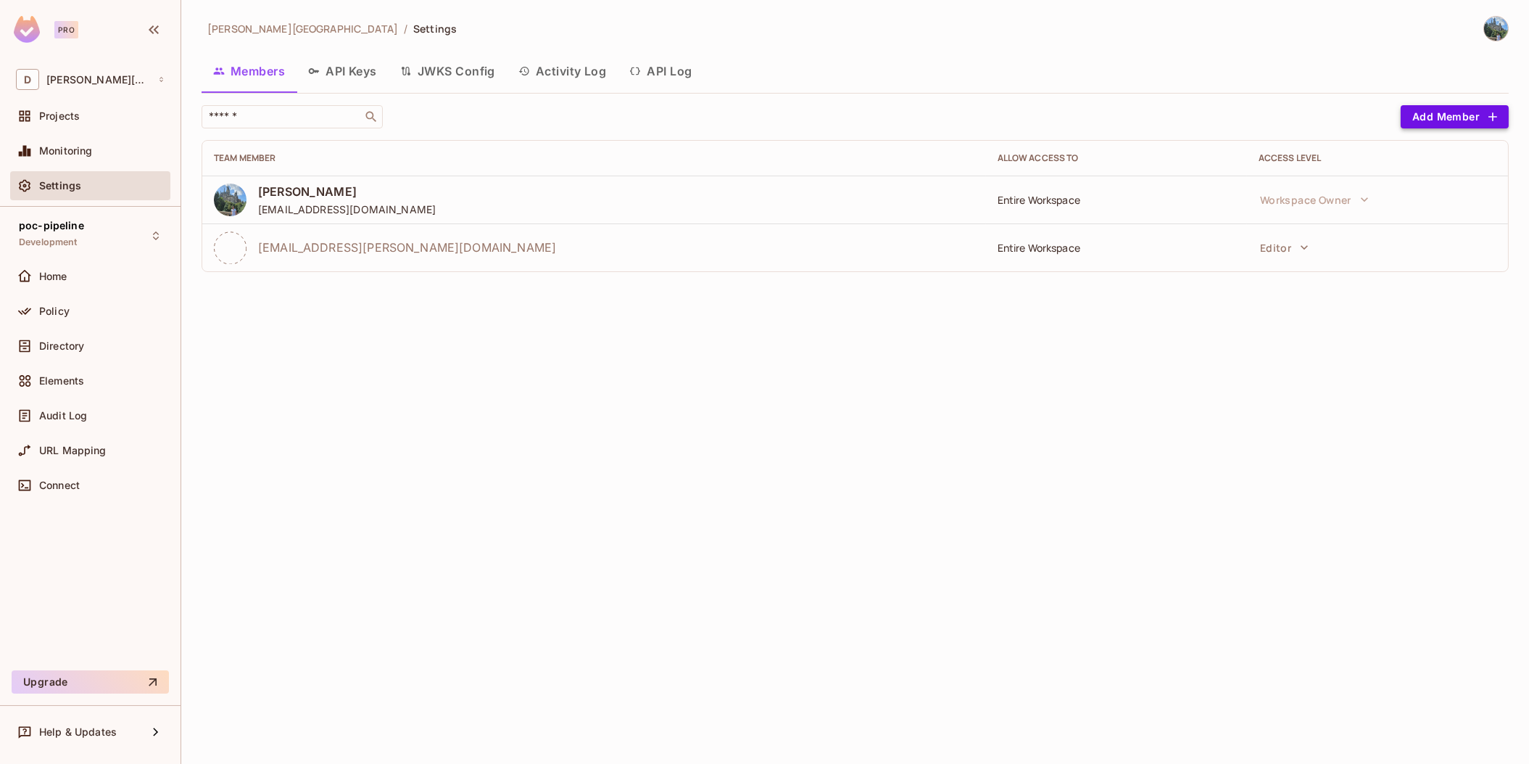
click at [1470, 123] on button "Add Member" at bounding box center [1455, 116] width 108 height 23
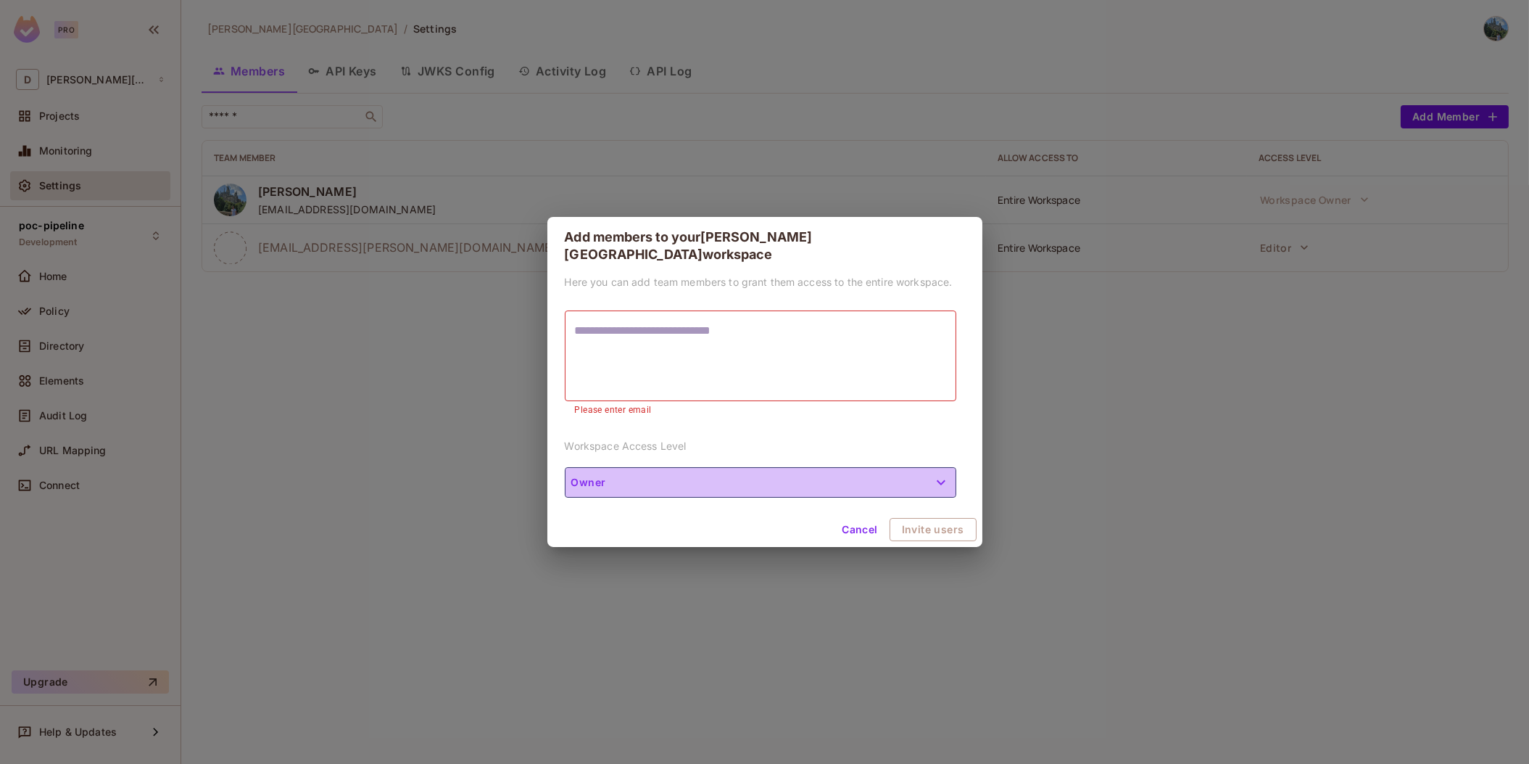
click at [722, 471] on button "Owner" at bounding box center [761, 482] width 392 height 30
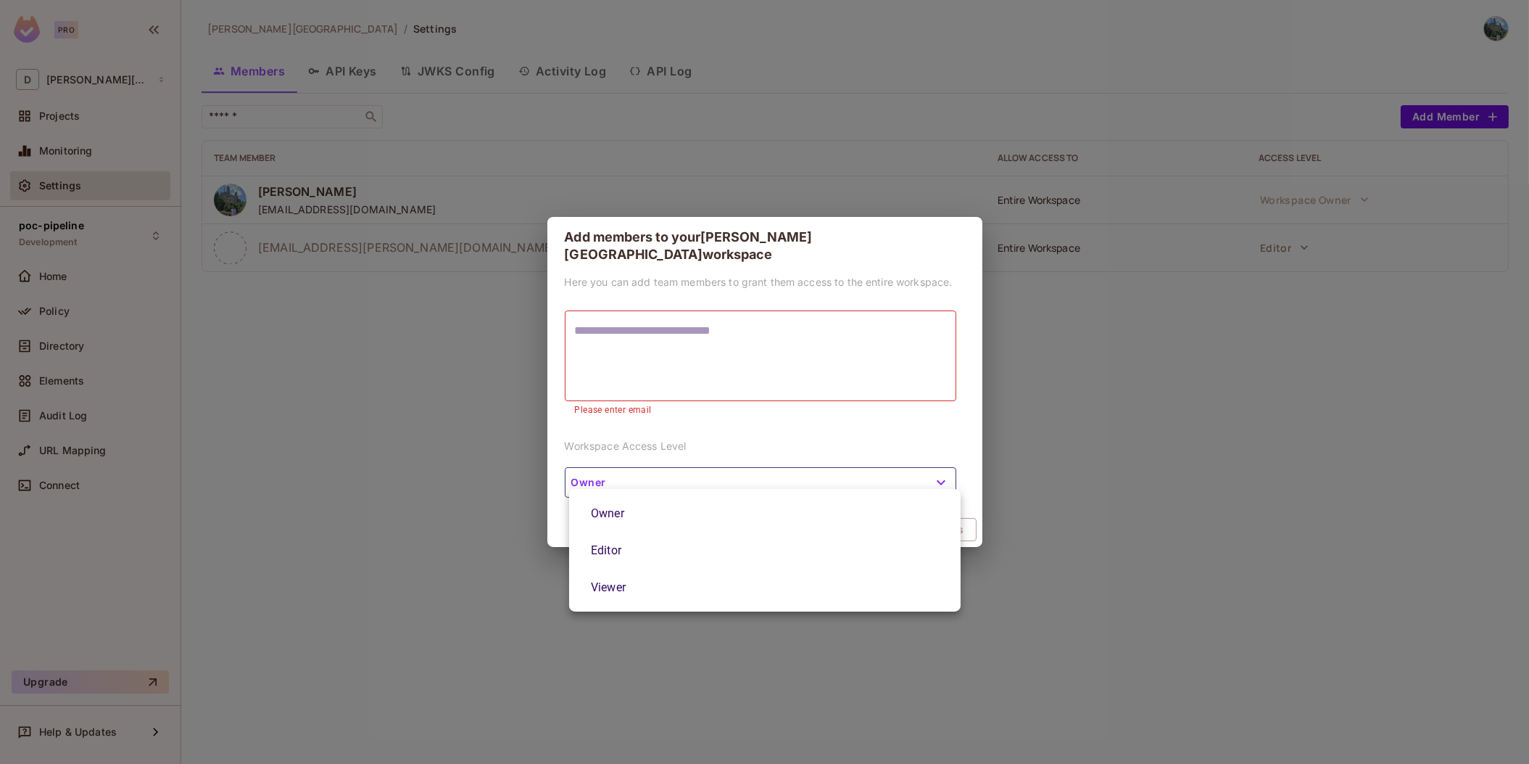
click at [1191, 569] on div at bounding box center [764, 382] width 1529 height 764
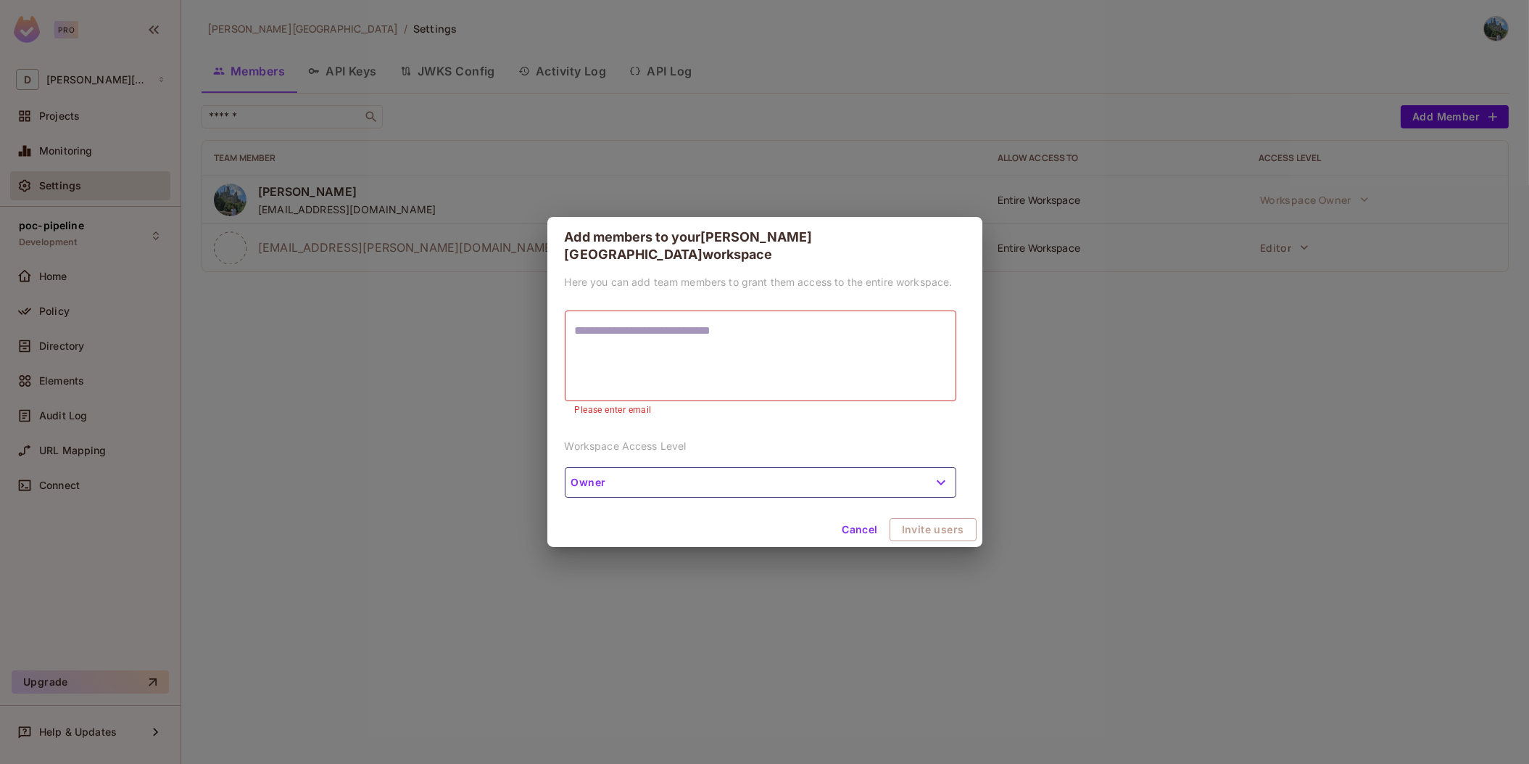
click at [854, 526] on button "Cancel" at bounding box center [859, 529] width 47 height 23
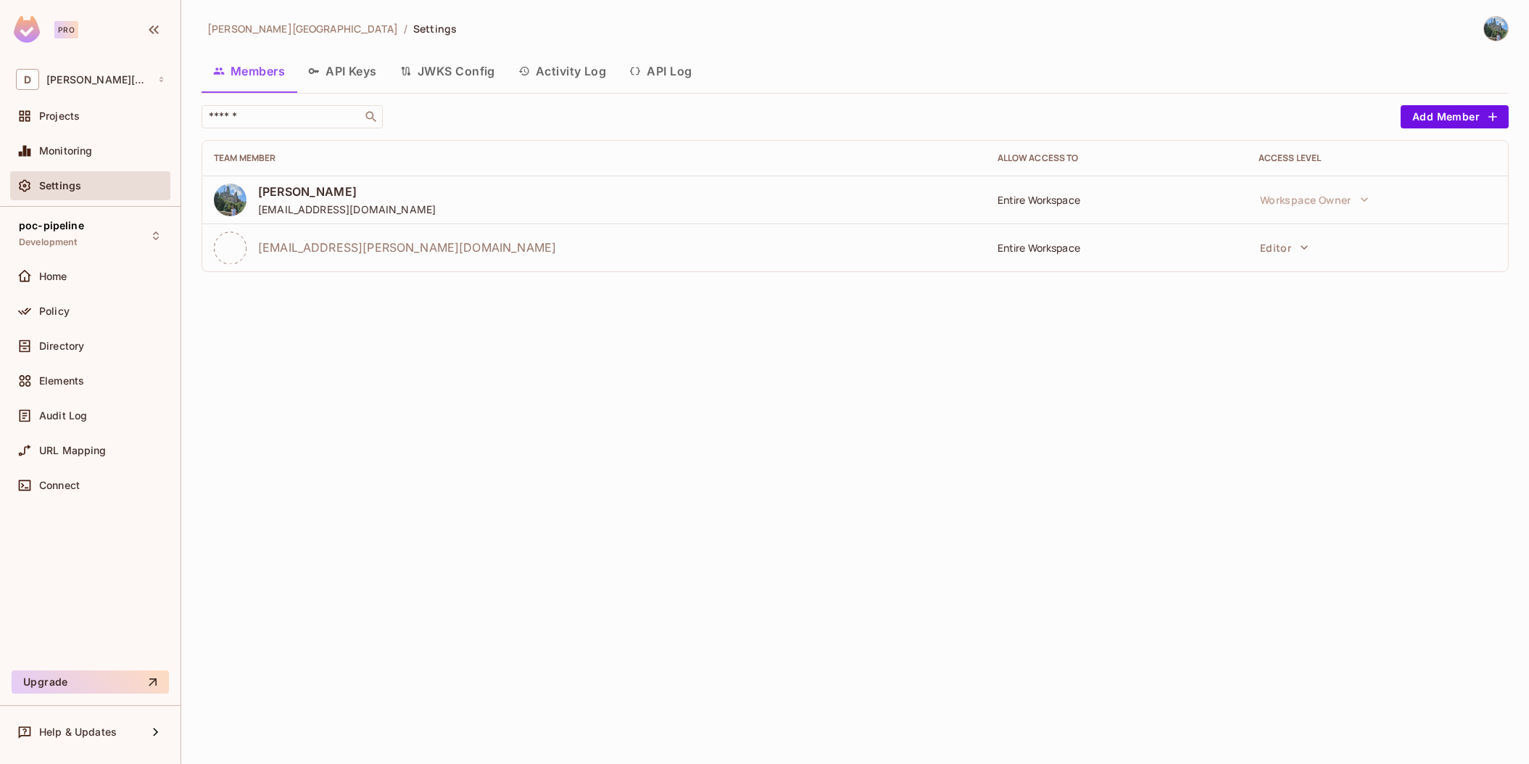
click at [1401, 105] on button "Add Member" at bounding box center [1455, 116] width 108 height 23
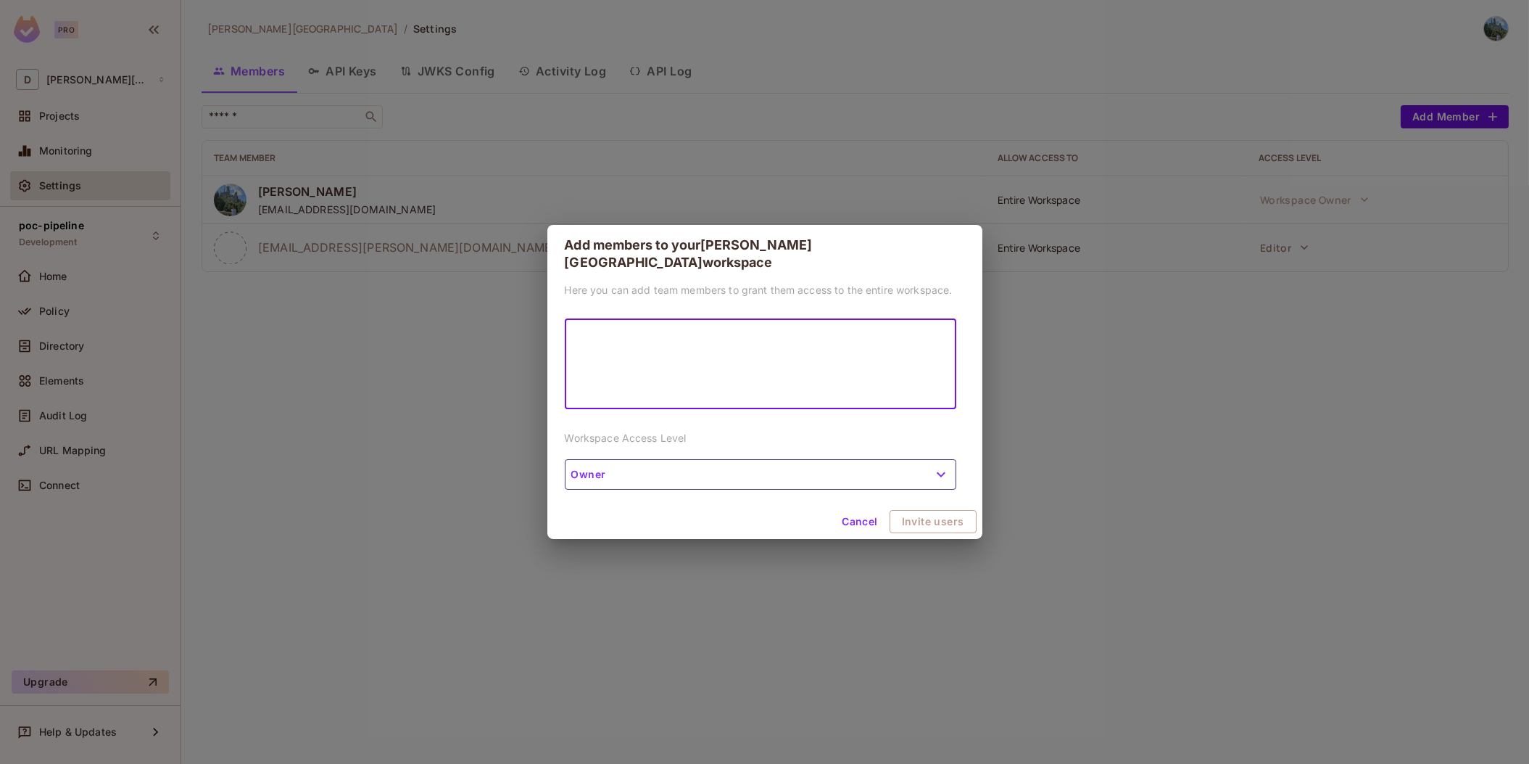
click at [855, 508] on div "Cancel Invite users" at bounding box center [765, 521] width 435 height 35
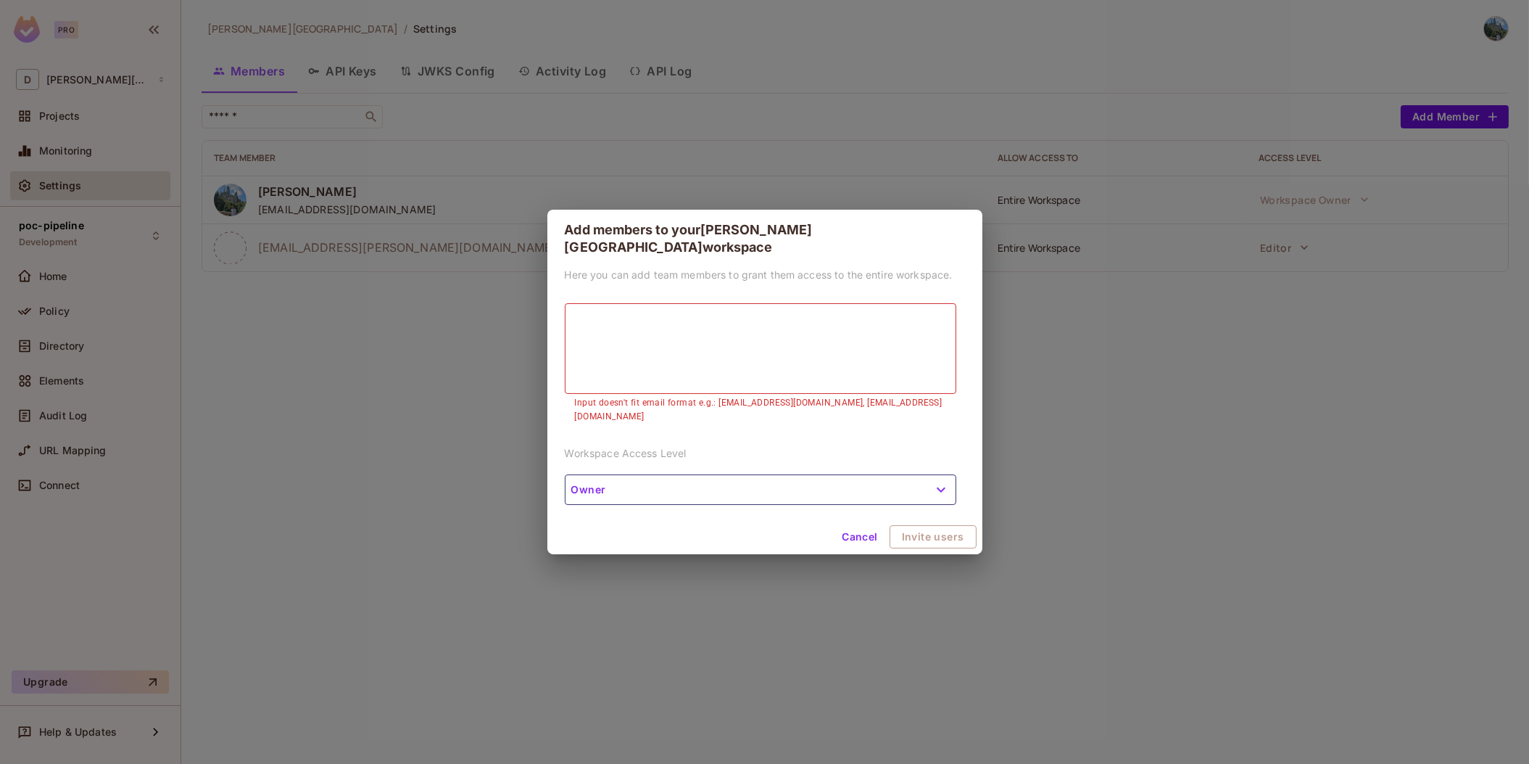
click at [867, 525] on button "Cancel" at bounding box center [859, 536] width 47 height 23
